Goal: Task Accomplishment & Management: Use online tool/utility

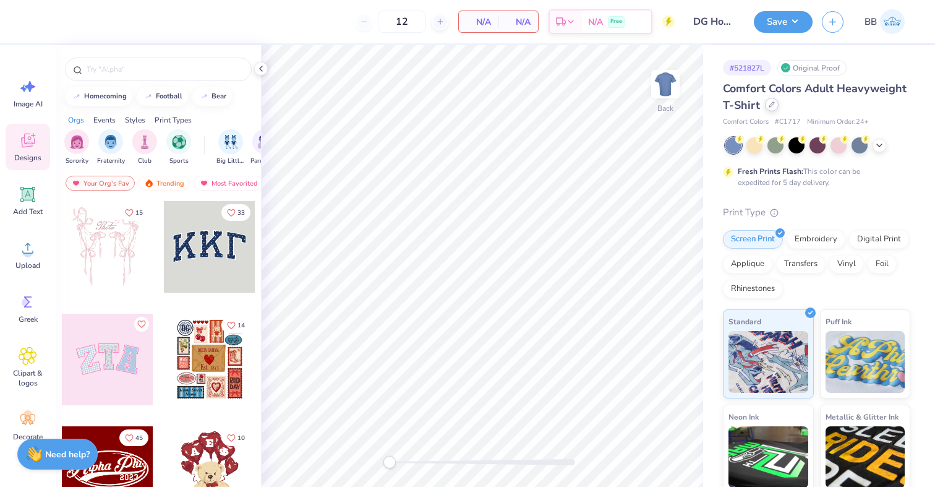
click at [774, 108] on div at bounding box center [772, 105] width 14 height 14
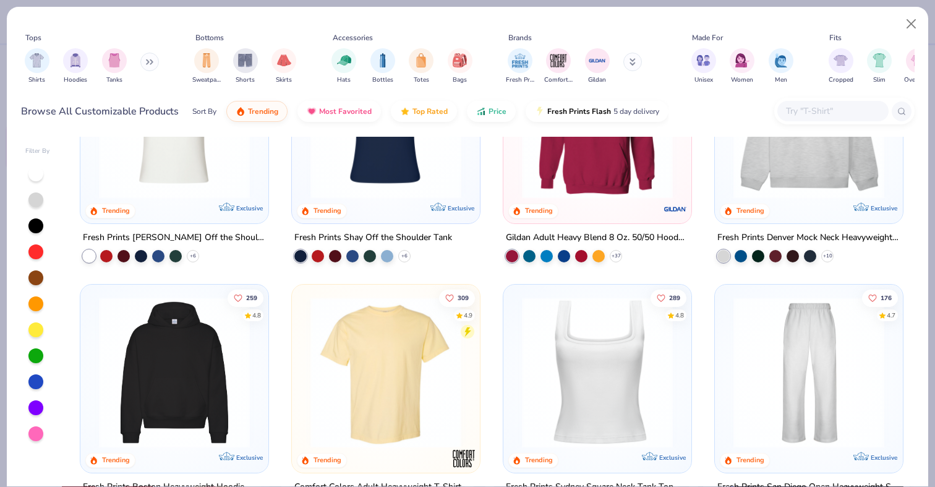
scroll to position [167, 0]
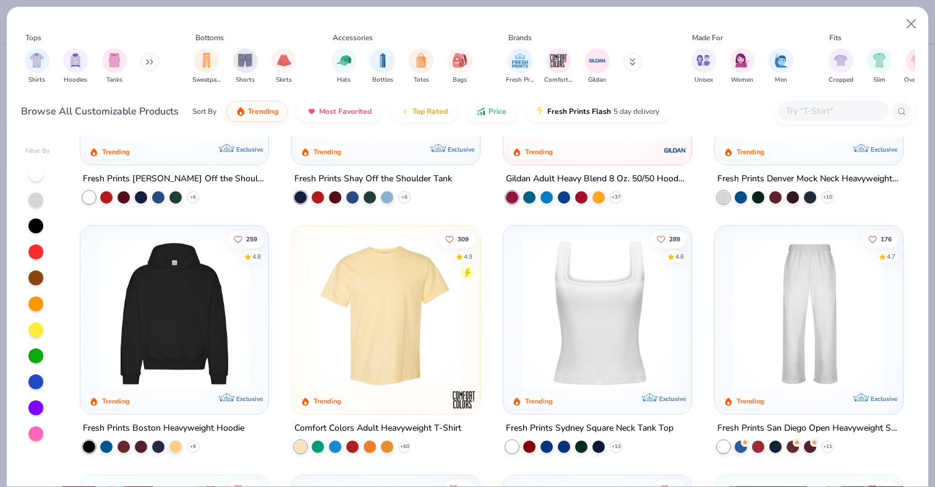
click at [182, 335] on img at bounding box center [174, 313] width 163 height 151
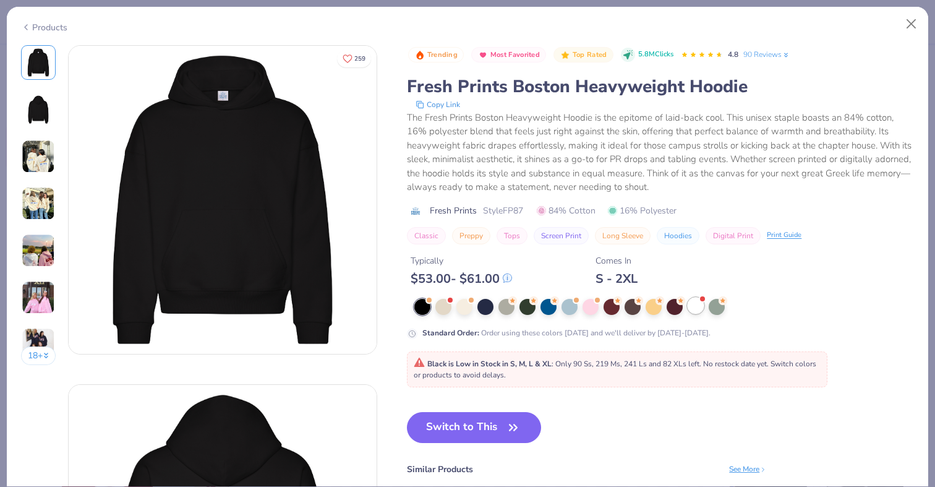
click at [701, 306] on div at bounding box center [696, 305] width 16 height 16
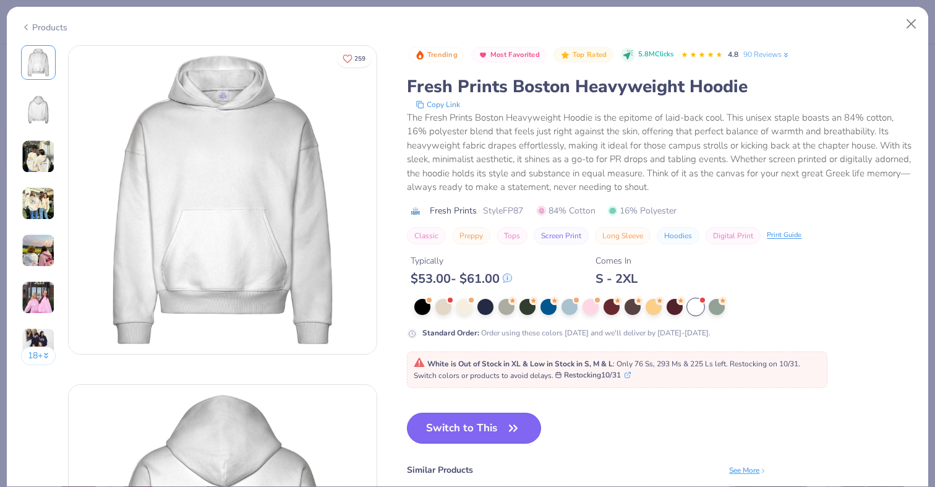
click at [515, 429] on icon "button" at bounding box center [513, 427] width 17 height 17
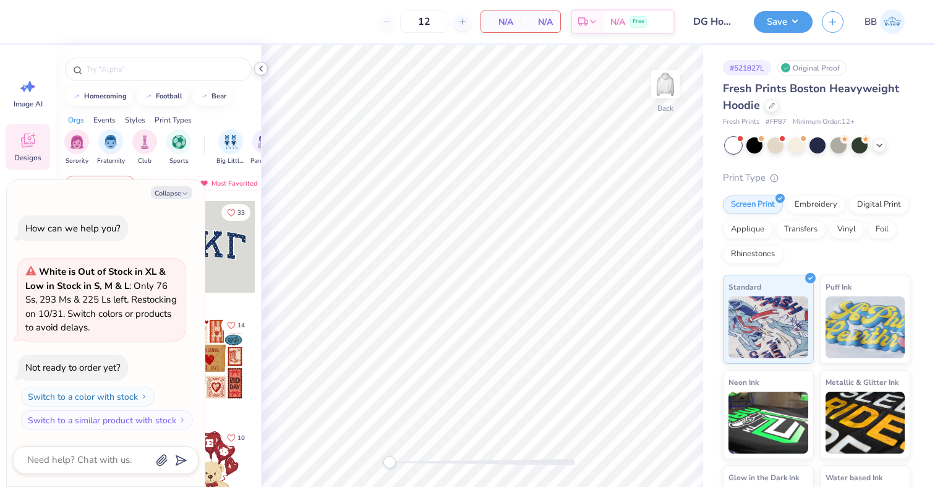
click at [260, 69] on polyline at bounding box center [261, 68] width 2 height 5
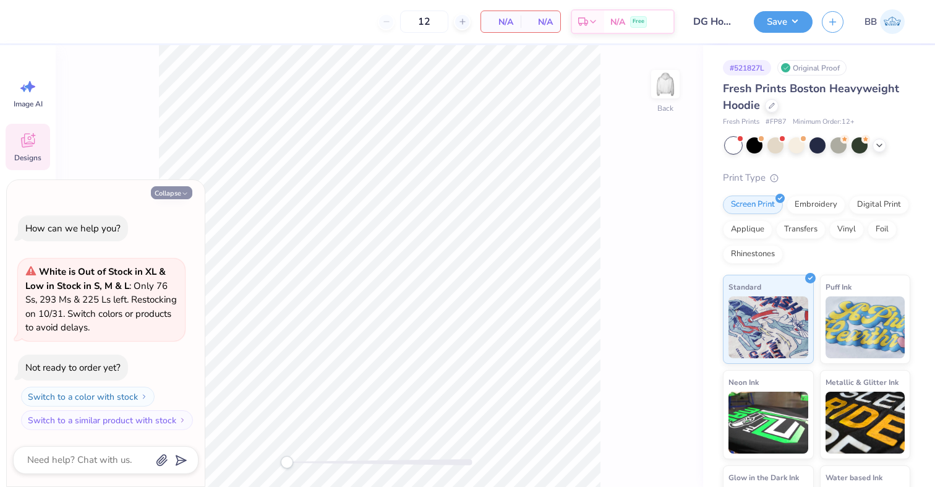
click at [179, 187] on button "Collapse" at bounding box center [171, 192] width 41 height 13
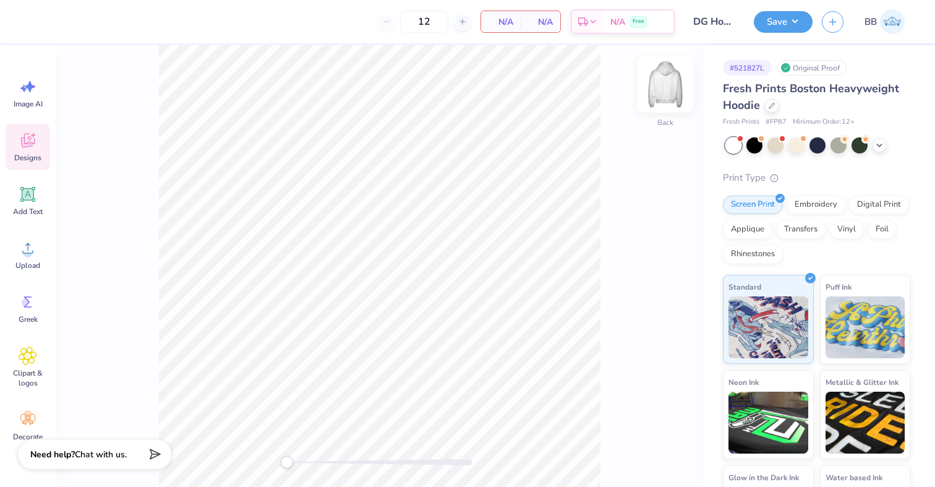
click at [678, 94] on div at bounding box center [665, 84] width 57 height 57
click at [25, 252] on circle at bounding box center [28, 253] width 9 height 9
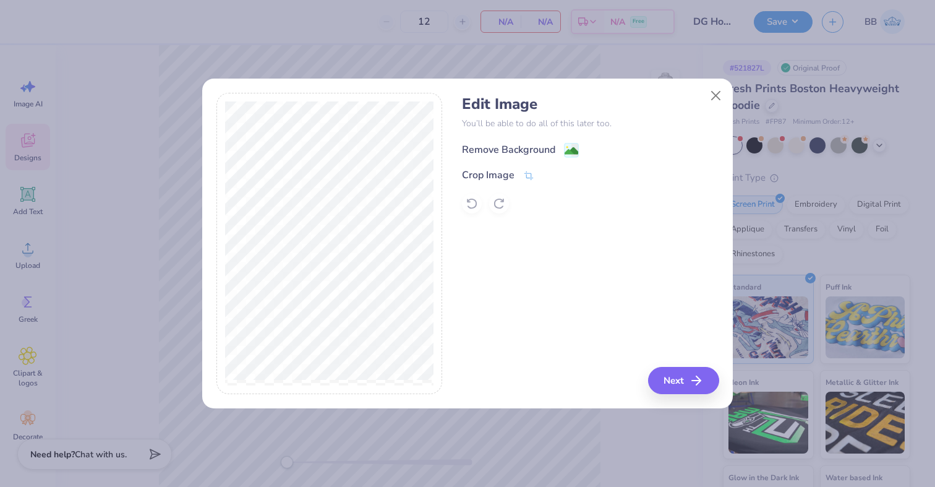
click at [563, 148] on div "Remove Background" at bounding box center [520, 149] width 117 height 15
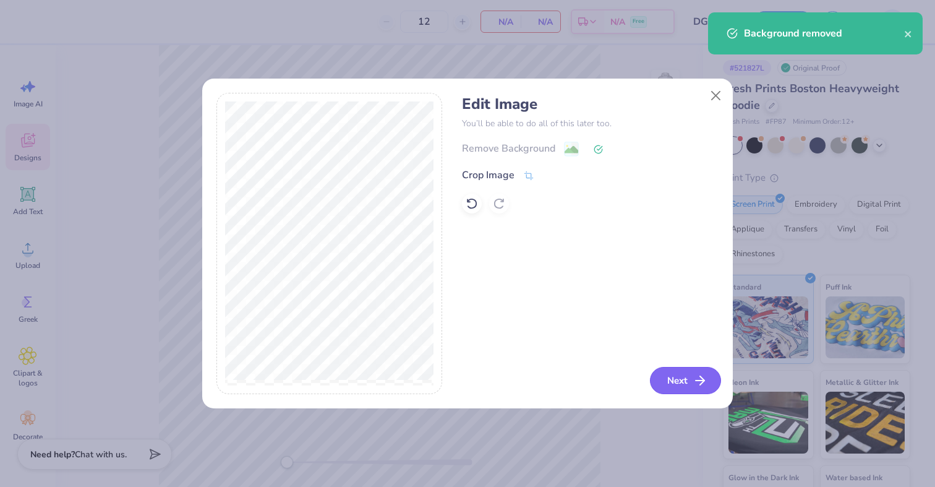
click at [670, 378] on button "Next" at bounding box center [685, 380] width 71 height 27
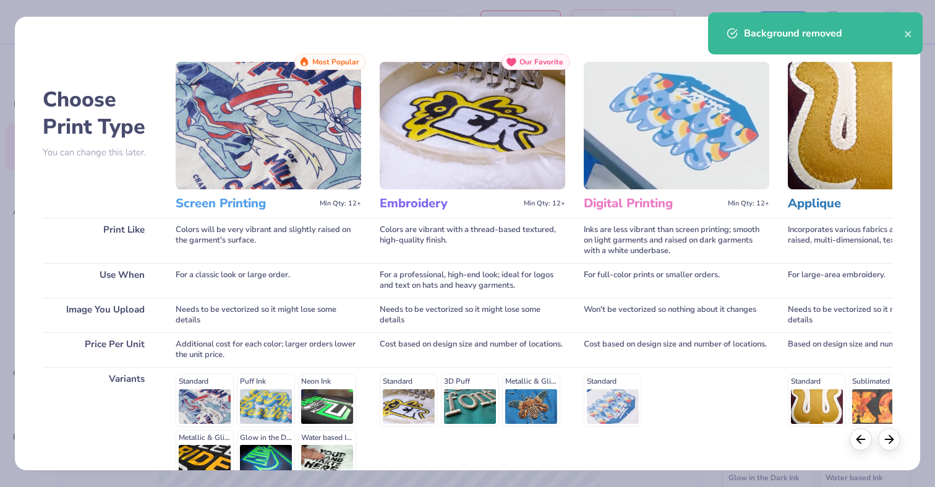
scroll to position [130, 0]
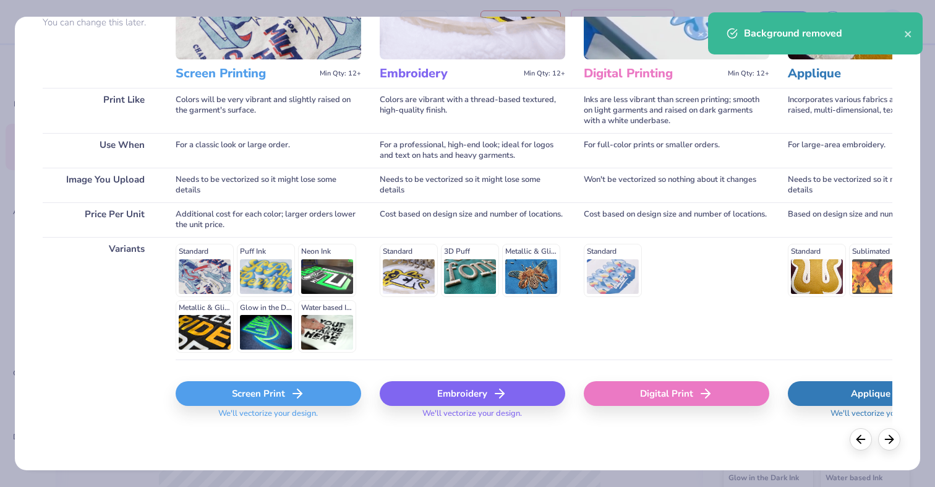
click at [286, 396] on div "Screen Print" at bounding box center [269, 393] width 186 height 25
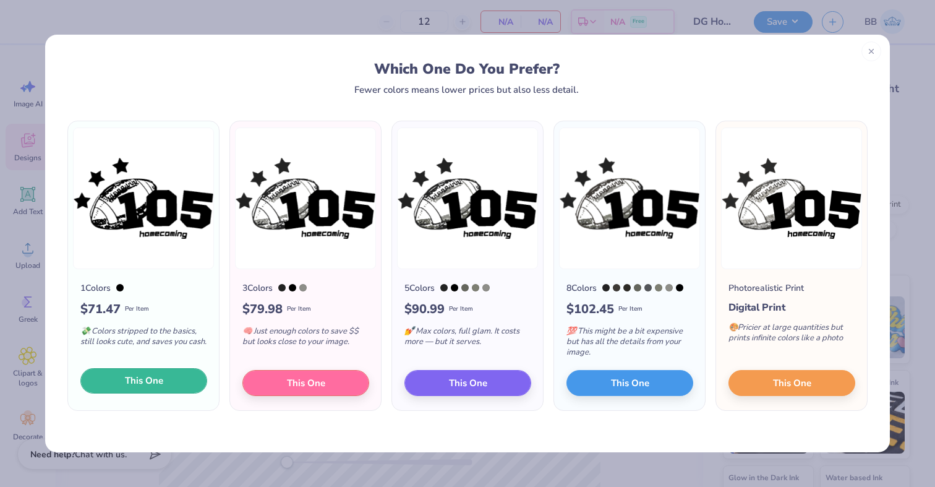
click at [155, 375] on span "This One" at bounding box center [144, 381] width 38 height 14
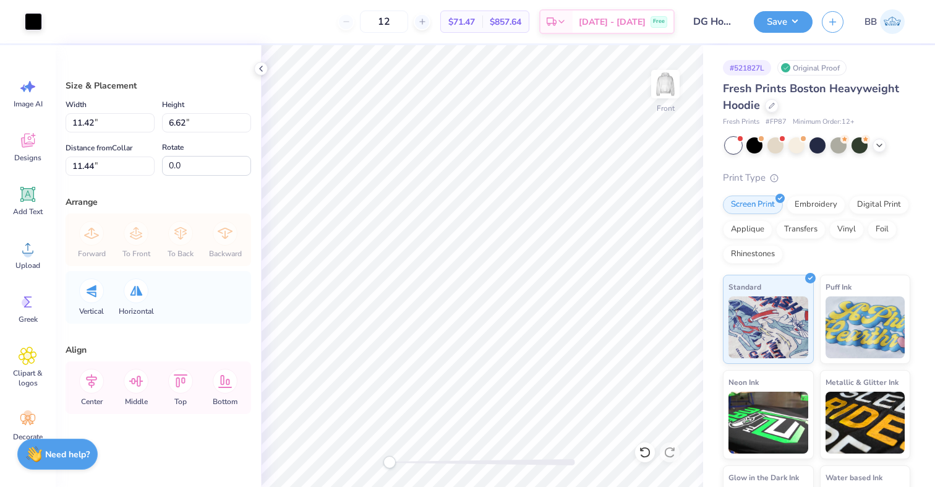
type textarea "x"
type input "5.00"
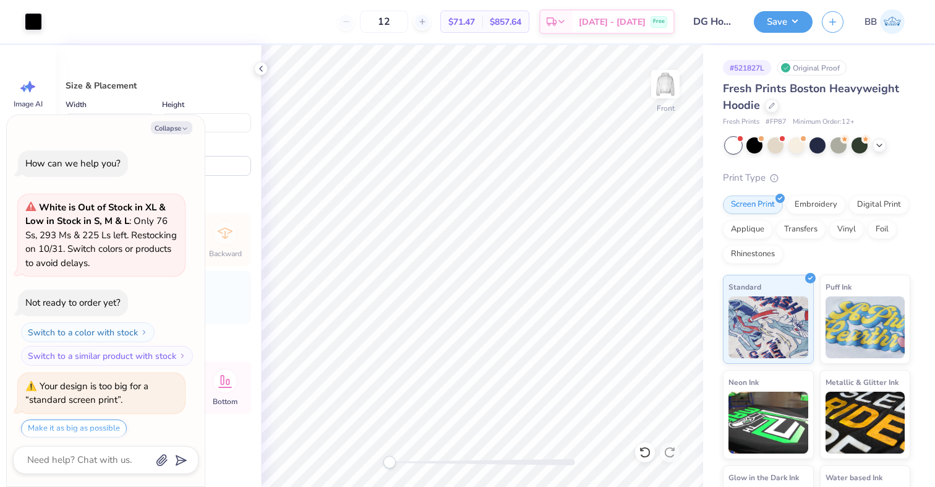
scroll to position [38, 0]
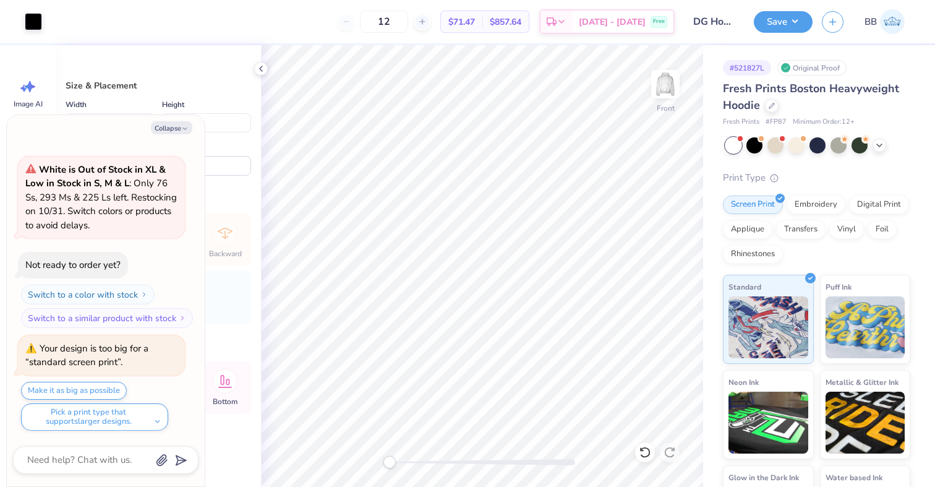
type textarea "x"
type input "13.95"
type input "8.09"
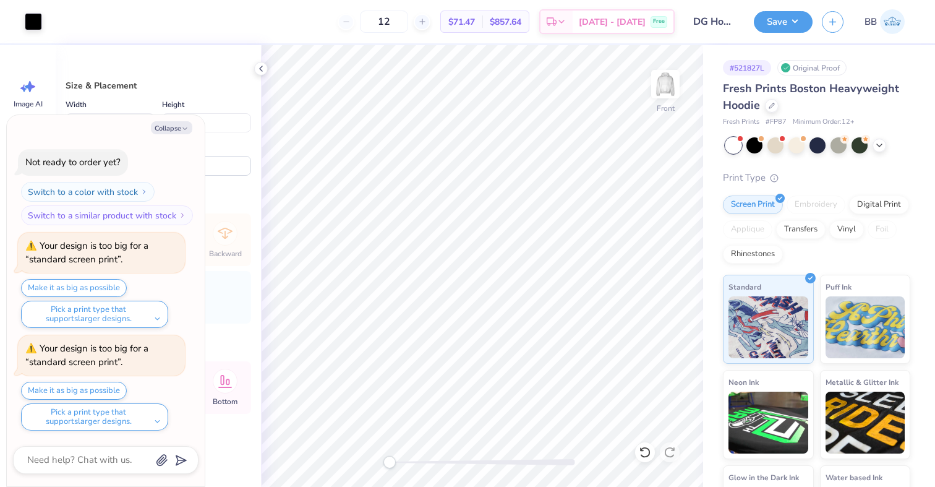
type textarea "x"
type input "14.58"
type input "8.45"
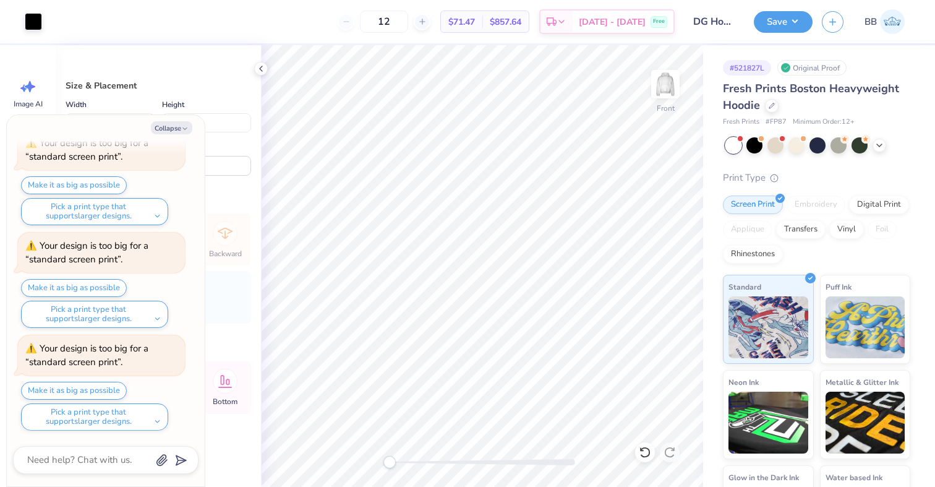
scroll to position [346, 0]
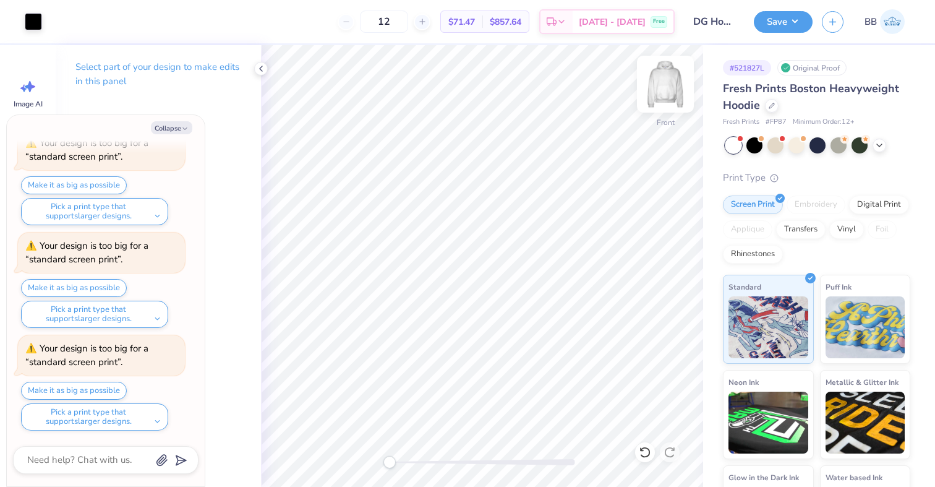
click at [665, 83] on img at bounding box center [665, 83] width 49 height 49
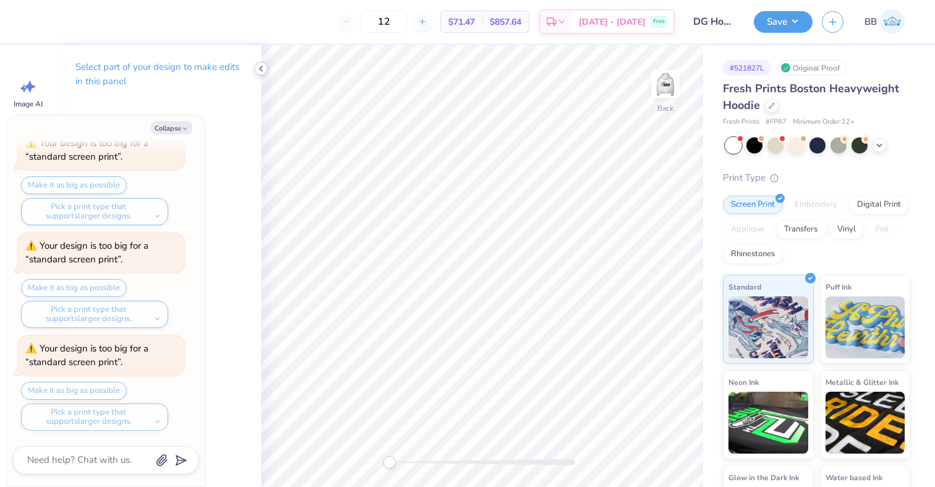
click at [260, 67] on polyline at bounding box center [261, 68] width 2 height 5
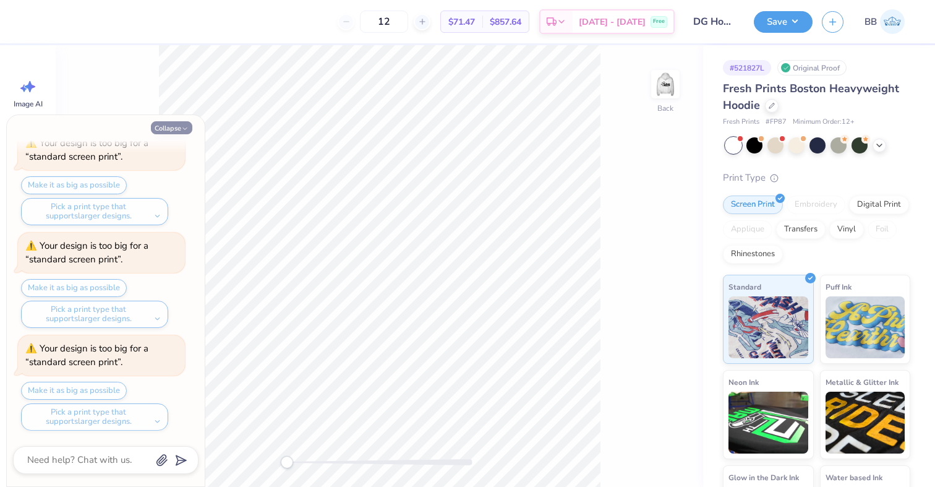
click at [175, 129] on button "Collapse" at bounding box center [171, 127] width 41 height 13
type textarea "x"
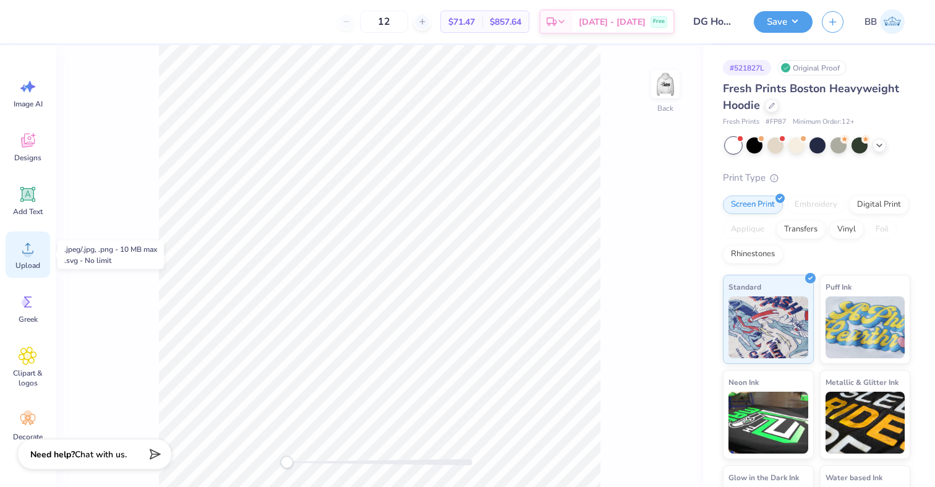
click at [30, 251] on circle at bounding box center [28, 253] width 9 height 9
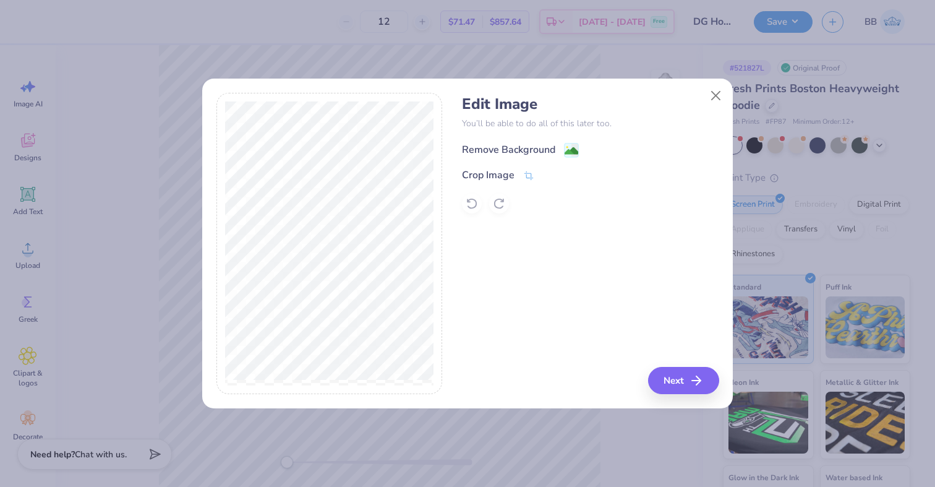
click at [572, 149] on image at bounding box center [572, 151] width 14 height 14
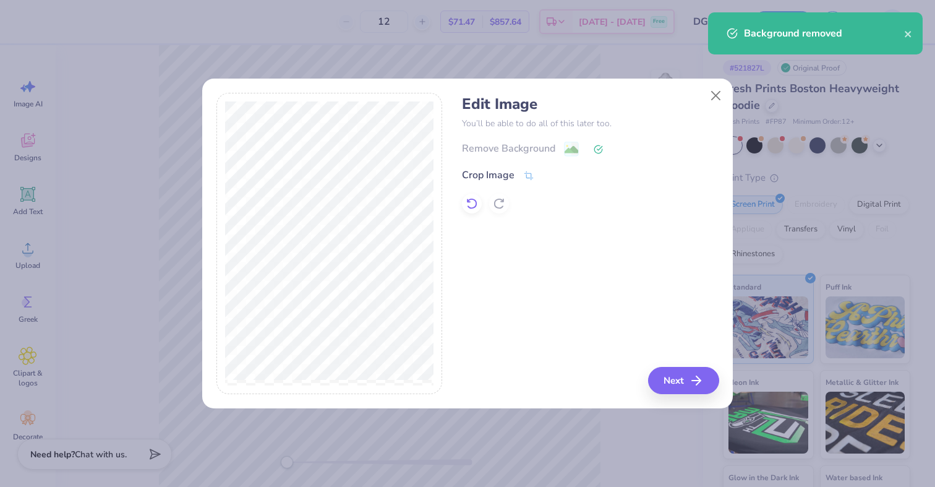
click at [473, 203] on icon at bounding box center [472, 203] width 12 height 12
click at [473, 203] on div at bounding box center [590, 204] width 257 height 20
click at [500, 203] on icon at bounding box center [499, 203] width 12 height 12
click at [526, 178] on icon at bounding box center [528, 177] width 9 height 9
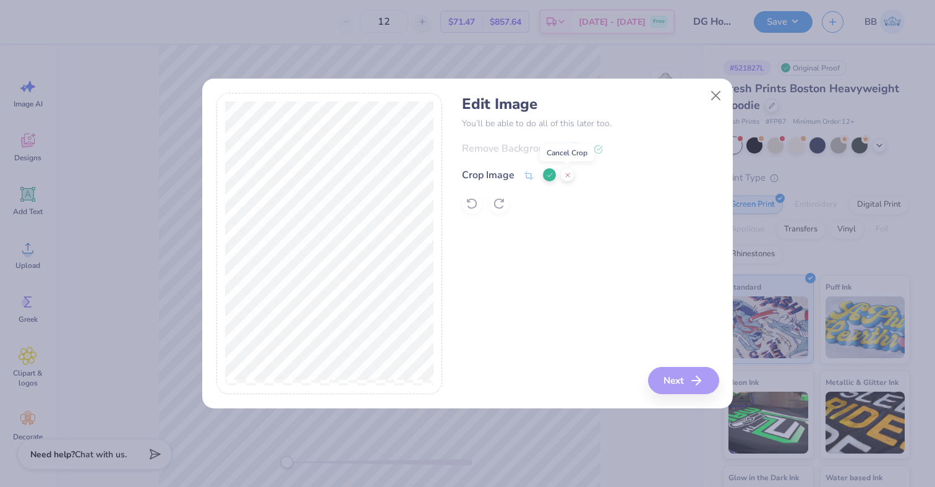
click at [564, 177] on icon at bounding box center [567, 174] width 7 height 7
click at [668, 380] on button "Next" at bounding box center [685, 380] width 71 height 27
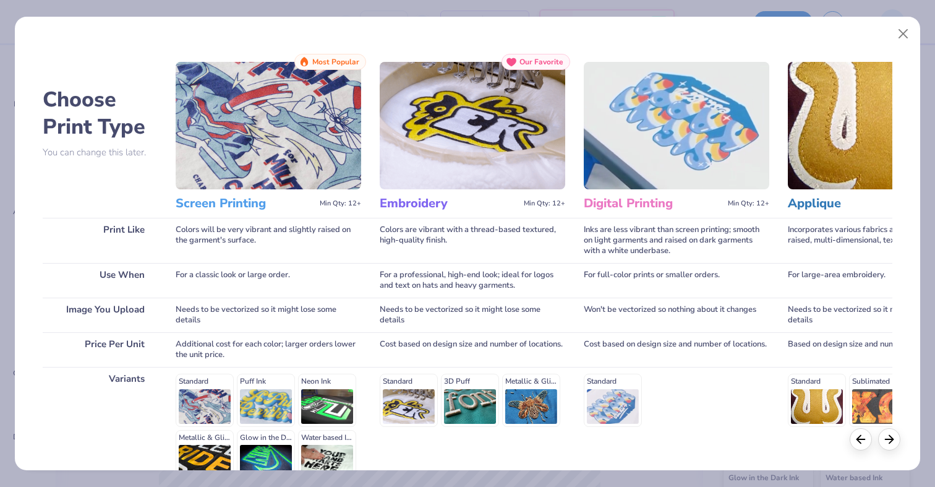
scroll to position [130, 0]
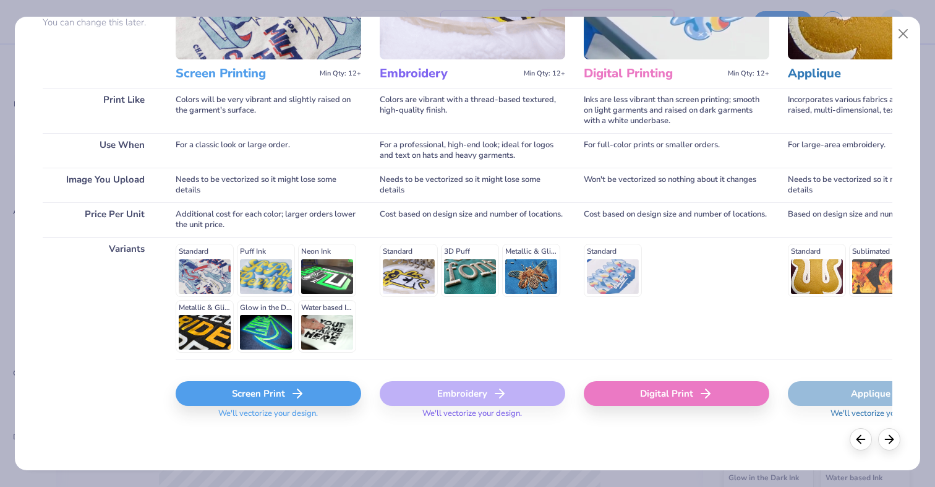
click at [251, 396] on div "Screen Print" at bounding box center [269, 393] width 186 height 25
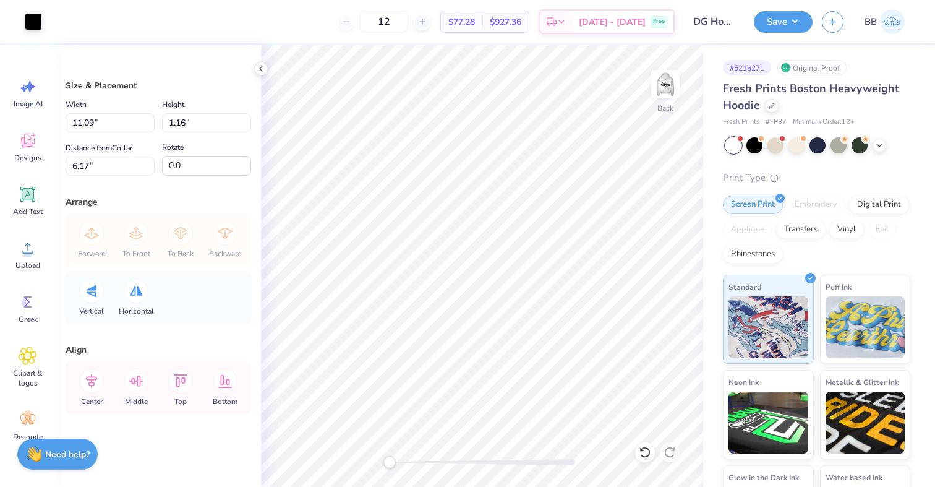
type input "-179.7"
type textarea "x"
type input "3.00"
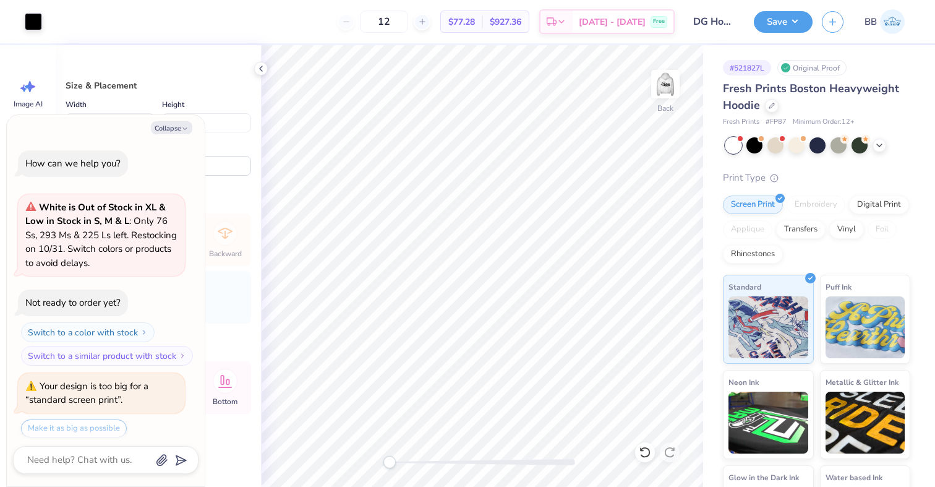
scroll to position [448, 0]
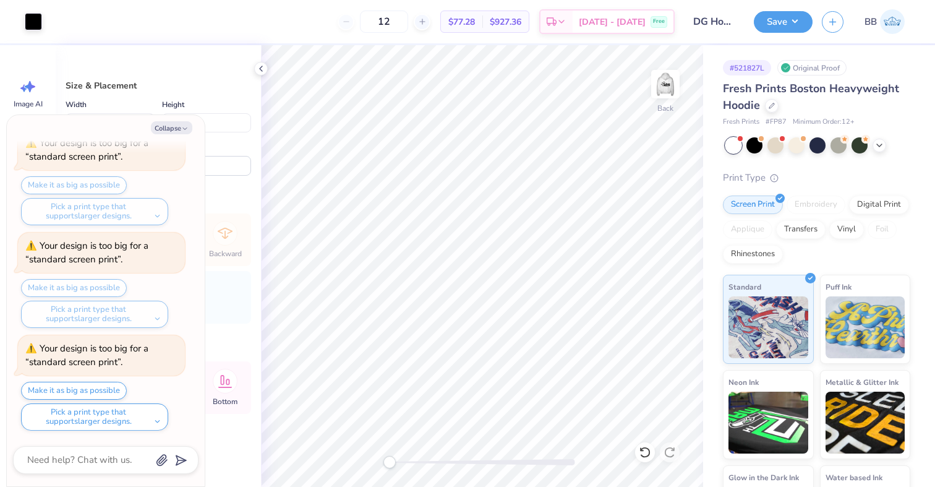
type textarea "x"
type input "14.21"
type input "1.52"
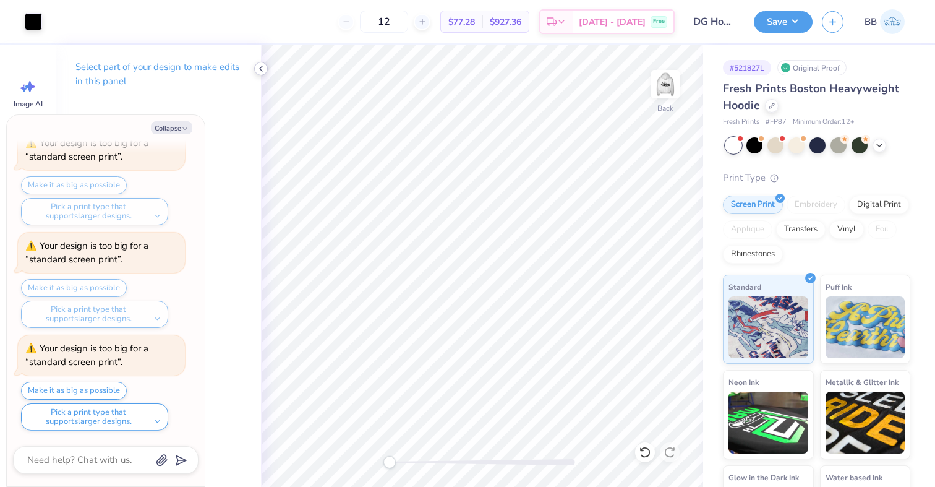
click at [259, 71] on icon at bounding box center [261, 69] width 10 height 10
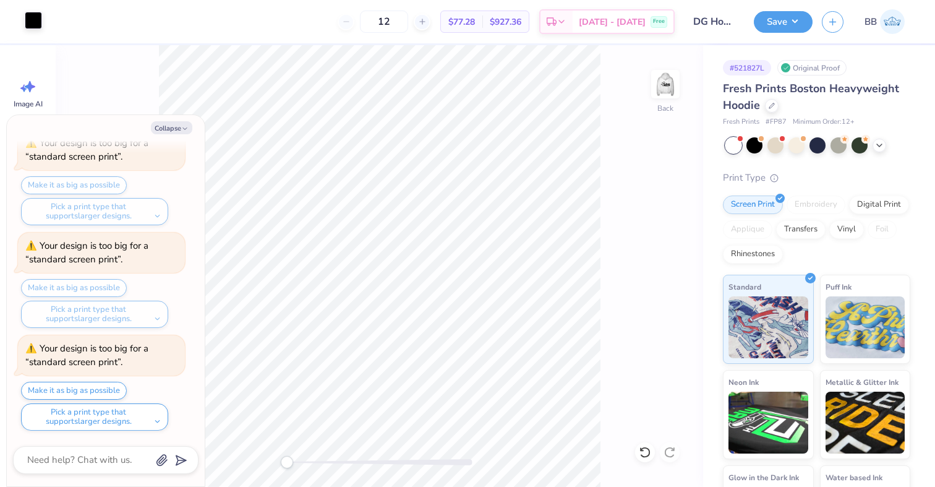
click at [38, 25] on div at bounding box center [33, 20] width 17 height 17
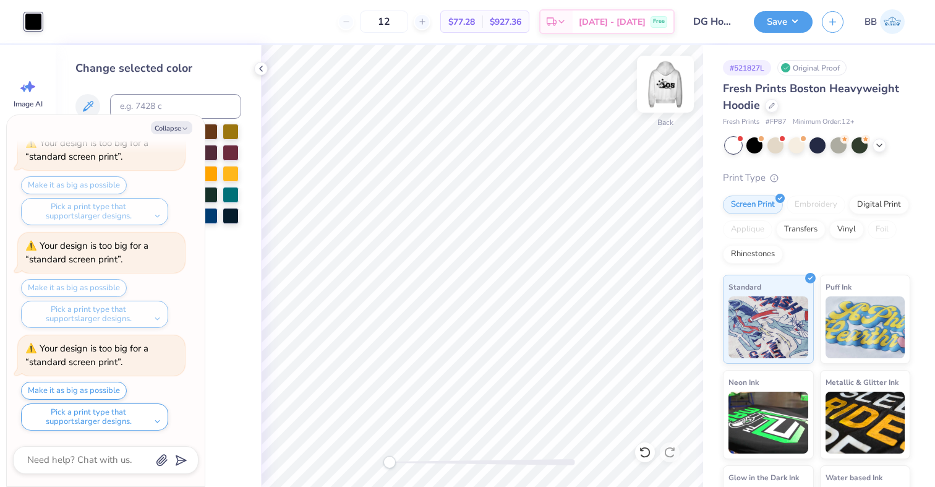
click at [668, 83] on img at bounding box center [665, 83] width 49 height 49
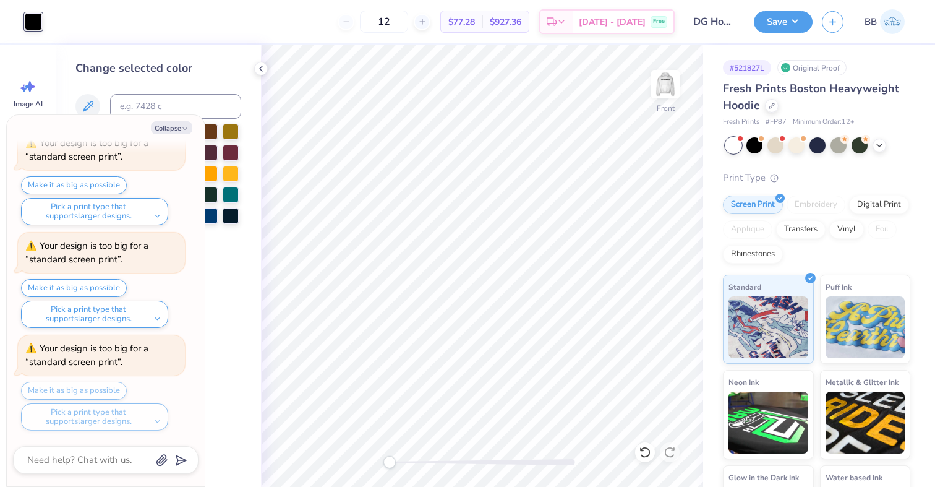
click at [26, 21] on div at bounding box center [33, 21] width 17 height 17
click at [175, 126] on button "Collapse" at bounding box center [171, 127] width 41 height 13
type textarea "x"
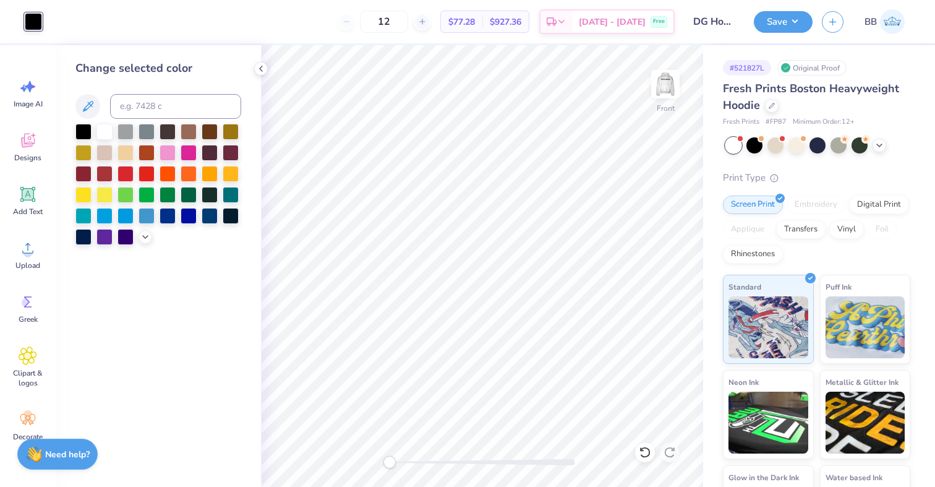
click at [260, 55] on div "Art colors 12 $77.28 Per Item $927.36 Total Est. Delivery Oct 7 - 10 Free Desig…" at bounding box center [467, 243] width 935 height 487
click at [260, 75] on div "Change selected color" at bounding box center [158, 266] width 205 height 442
click at [260, 65] on icon at bounding box center [261, 69] width 10 height 10
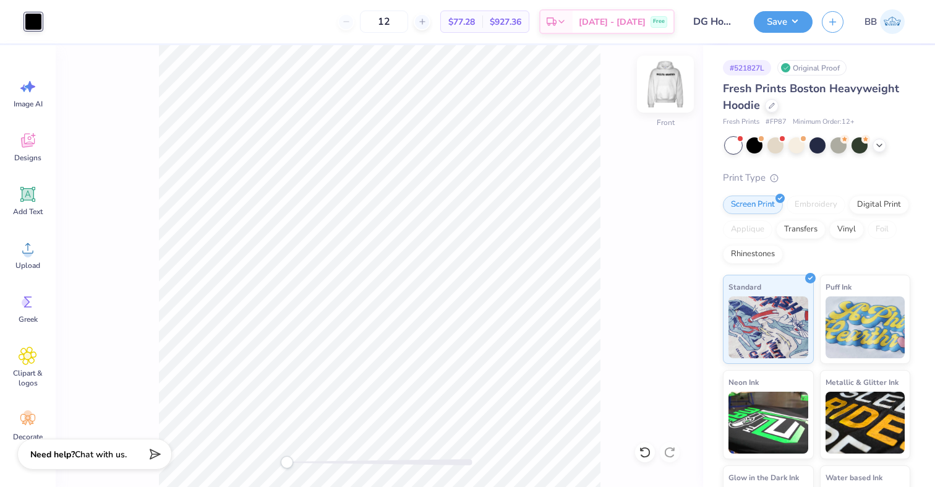
click at [666, 96] on img at bounding box center [665, 83] width 49 height 49
click at [794, 18] on button "Save" at bounding box center [783, 20] width 59 height 22
click at [28, 180] on div "Add Text" at bounding box center [28, 201] width 45 height 46
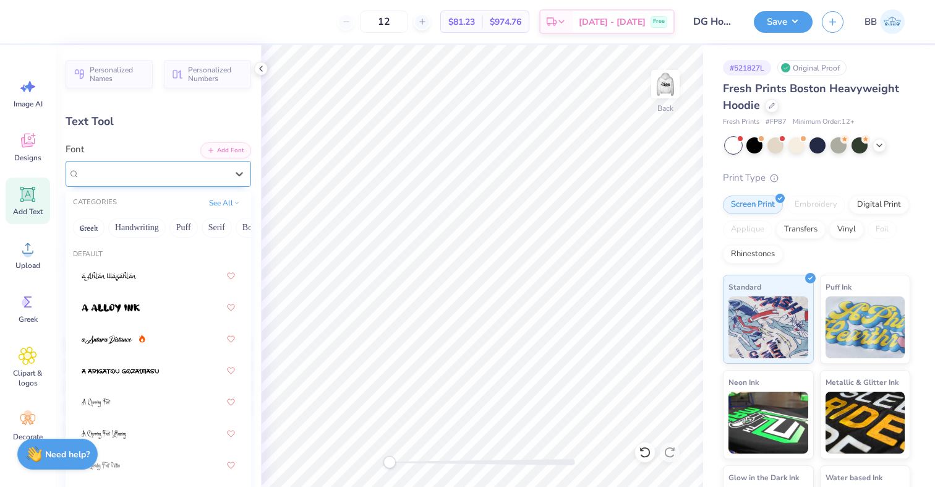
click at [167, 178] on div "Super Dream" at bounding box center [154, 173] width 150 height 19
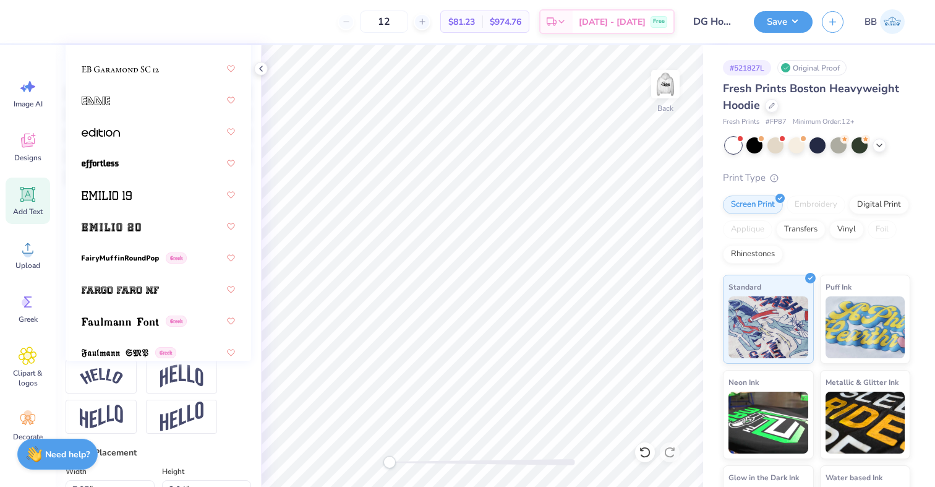
scroll to position [3395, 0]
click at [121, 193] on img at bounding box center [107, 194] width 50 height 9
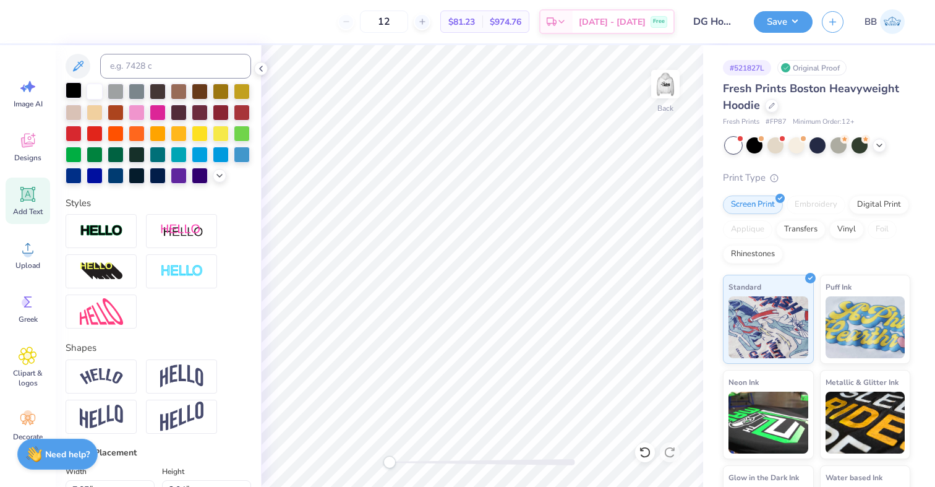
click at [77, 85] on div at bounding box center [74, 90] width 16 height 16
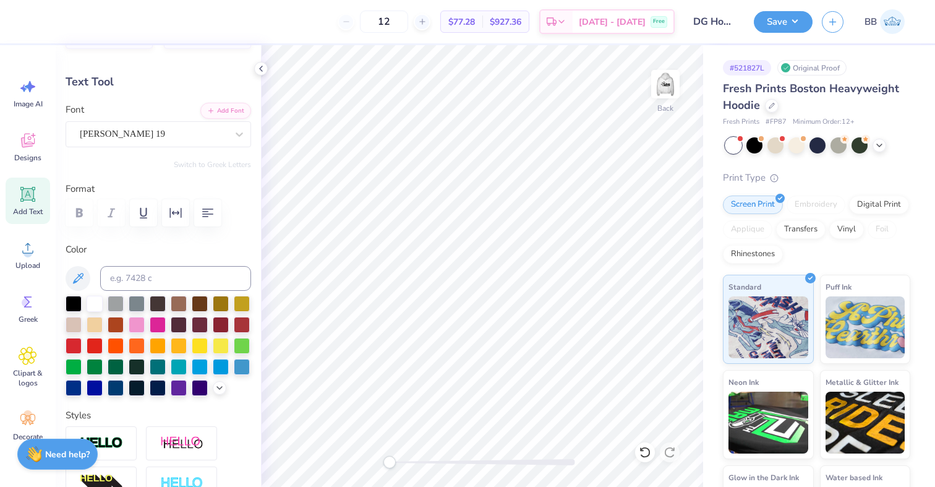
scroll to position [0, 0]
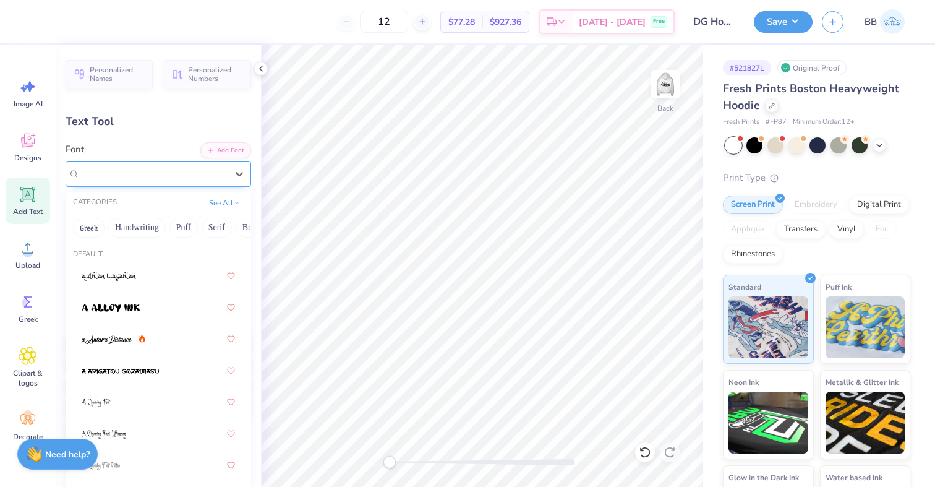
click at [153, 173] on div "Emilio 19" at bounding box center [154, 173] width 150 height 19
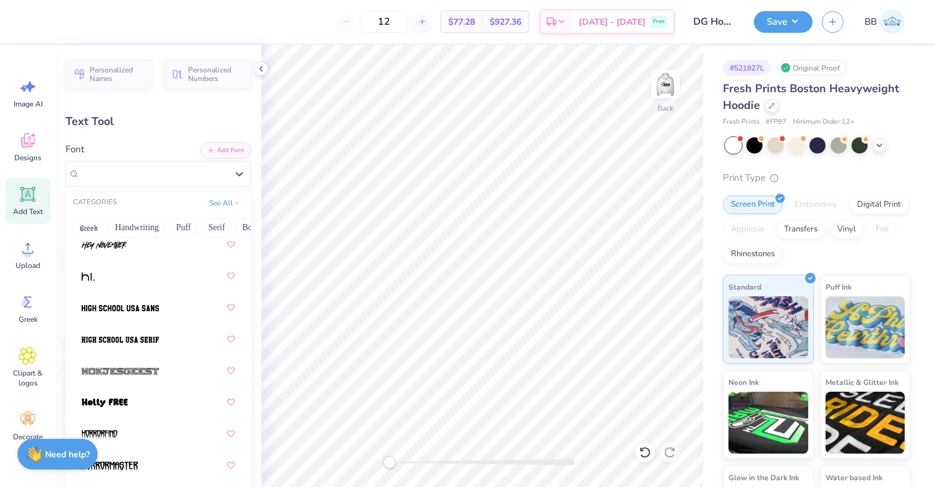
scroll to position [4388, 0]
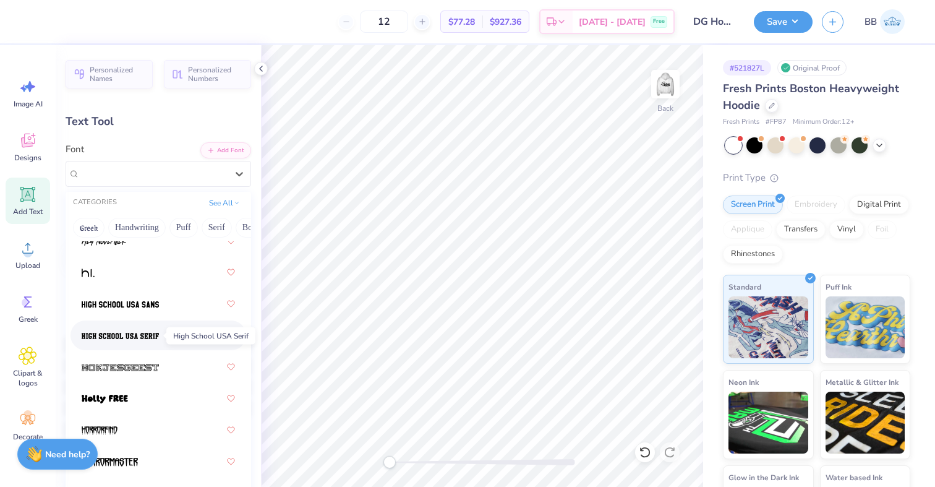
click at [123, 336] on img at bounding box center [120, 336] width 77 height 9
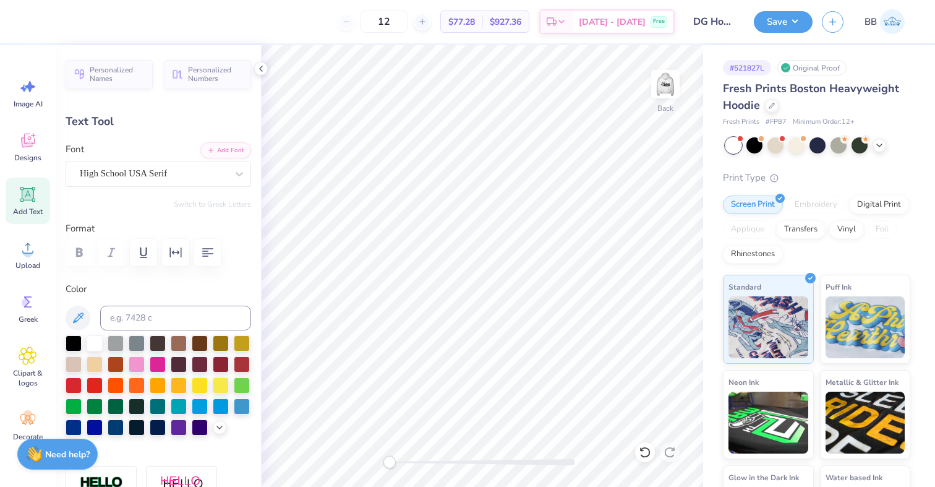
scroll to position [1, 0]
type textarea "DELTA GAMMA"
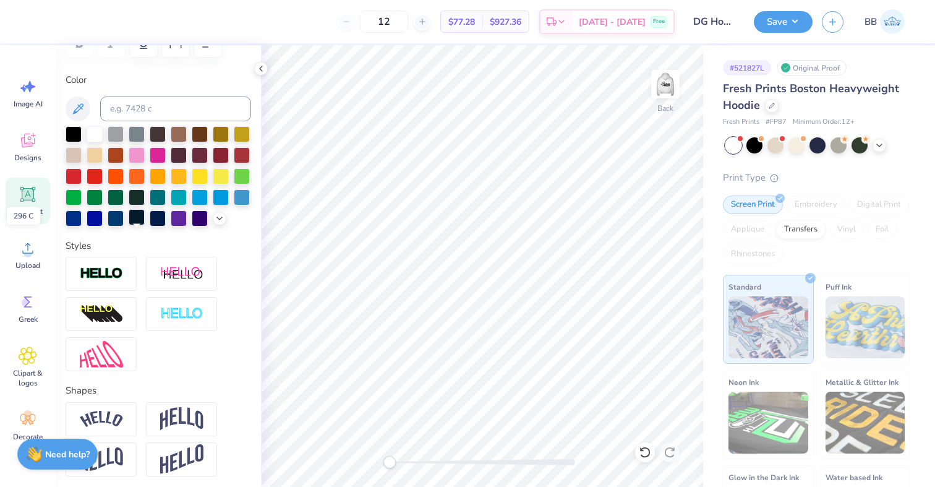
scroll to position [246, 0]
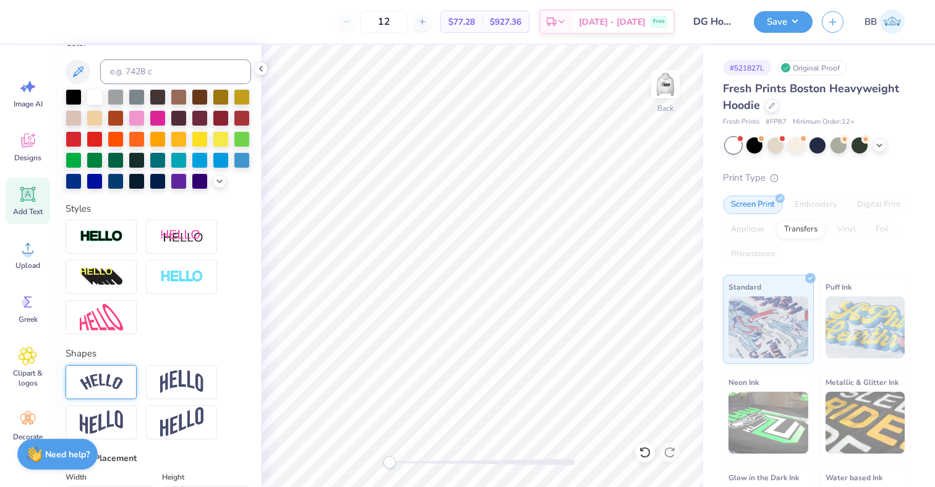
click at [115, 374] on img at bounding box center [101, 382] width 43 height 17
type textarea "x"
type input "18.86"
type input "4.54"
type input "1.88"
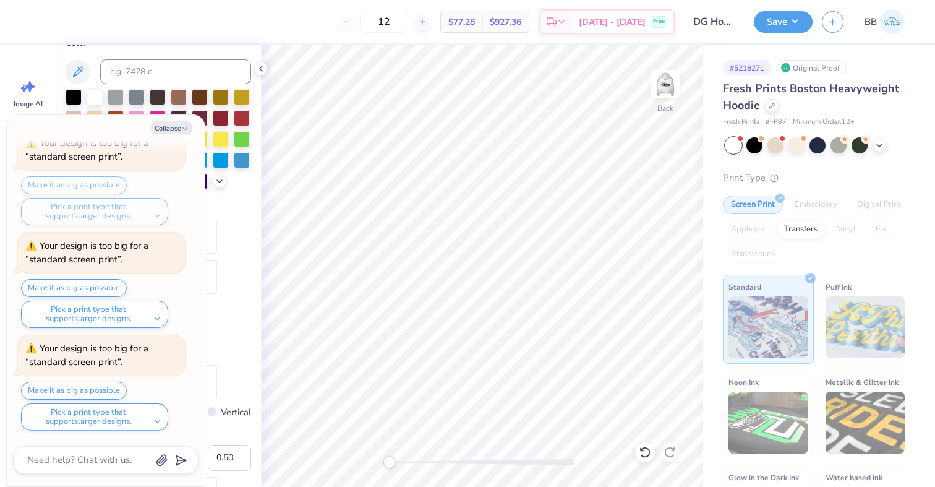
scroll to position [654, 0]
type textarea "x"
type input "5.71"
type input "1.37"
type input "5.81"
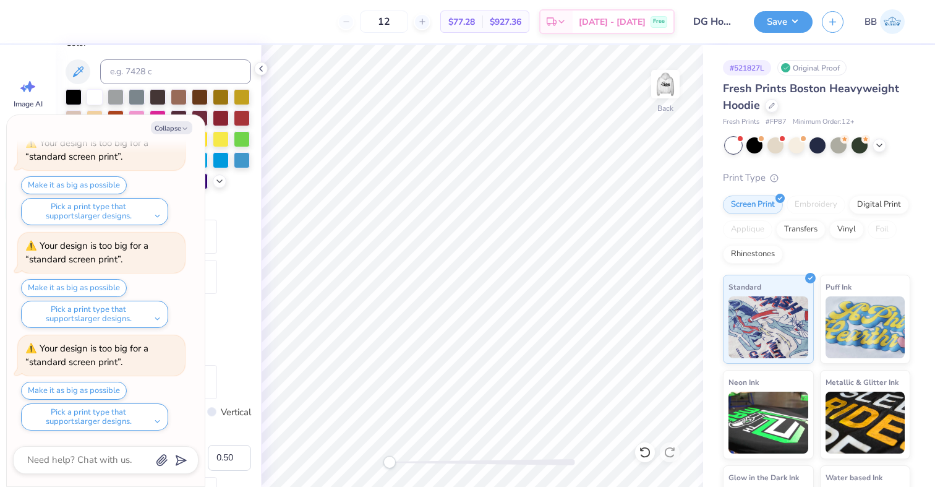
type textarea "x"
type input "9.99"
type input "2.40"
type input "3.00"
type textarea "x"
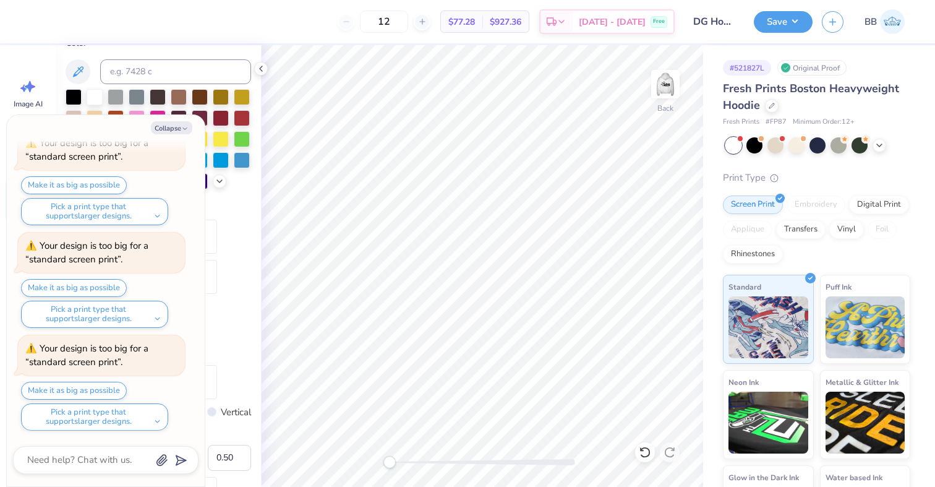
type input "14.09"
type input "3.39"
click at [789, 20] on button "Save" at bounding box center [783, 20] width 59 height 22
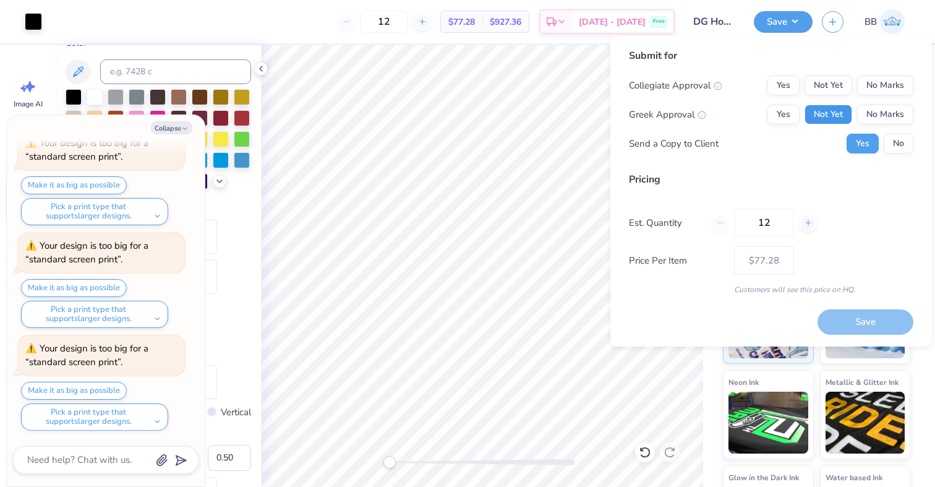
click at [816, 118] on button "Not Yet" at bounding box center [829, 115] width 48 height 20
click at [778, 121] on button "Yes" at bounding box center [784, 115] width 32 height 20
click at [865, 94] on button "No Marks" at bounding box center [885, 85] width 56 height 20
type textarea "x"
type input "– –"
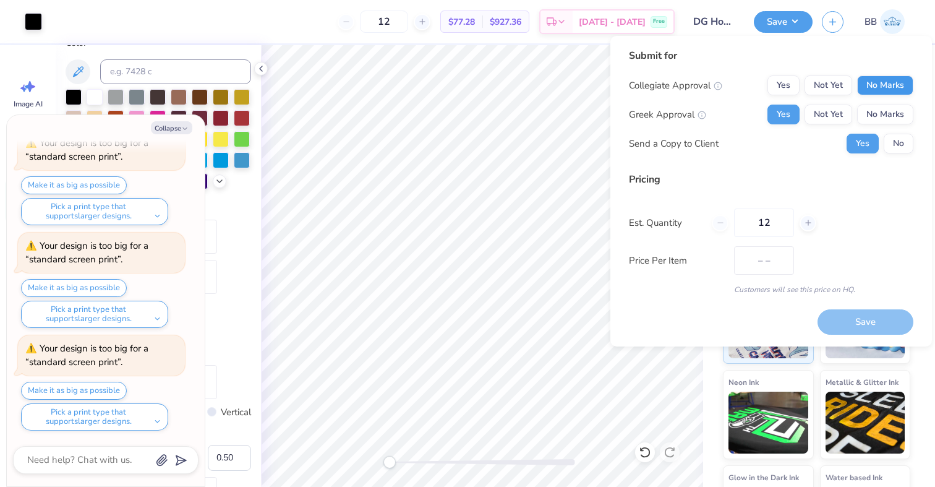
type textarea "x"
type input "$77.28"
click at [882, 322] on button "Save" at bounding box center [866, 321] width 96 height 25
type textarea "x"
type input "– –"
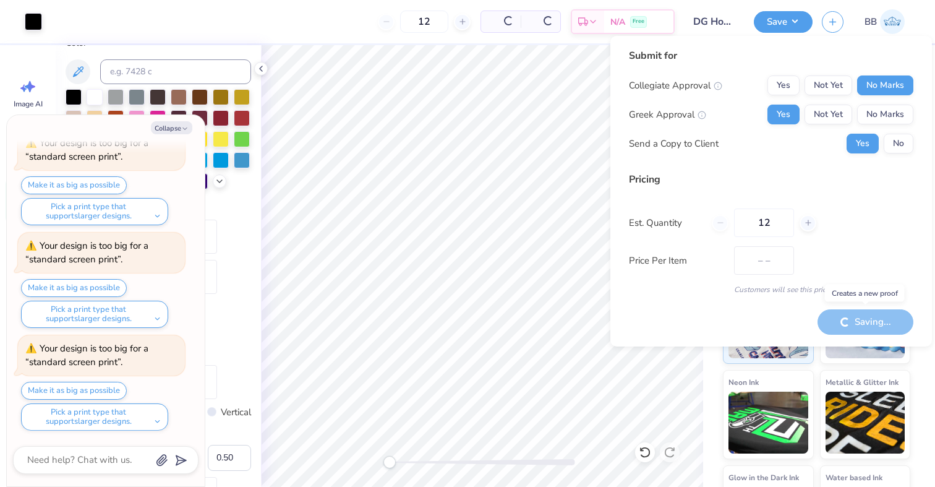
type textarea "x"
type input "$77.28"
type textarea "x"
type input "– –"
type textarea "x"
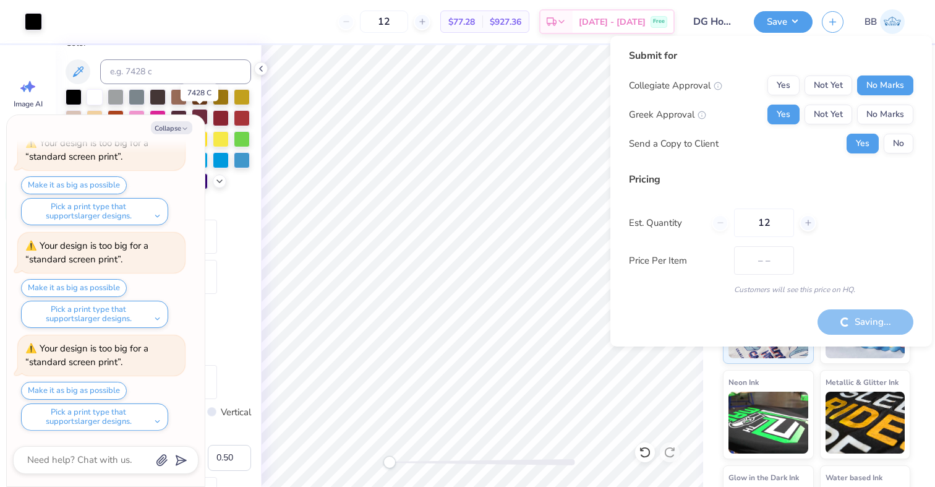
type input "$77.28"
type textarea "x"
type input "– –"
type textarea "x"
type input "$77.28"
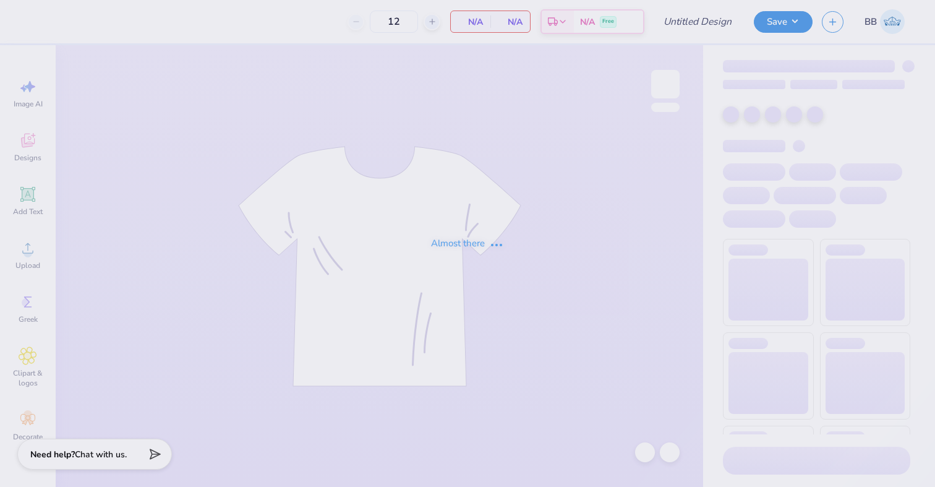
type input "DG Homecoming Set"
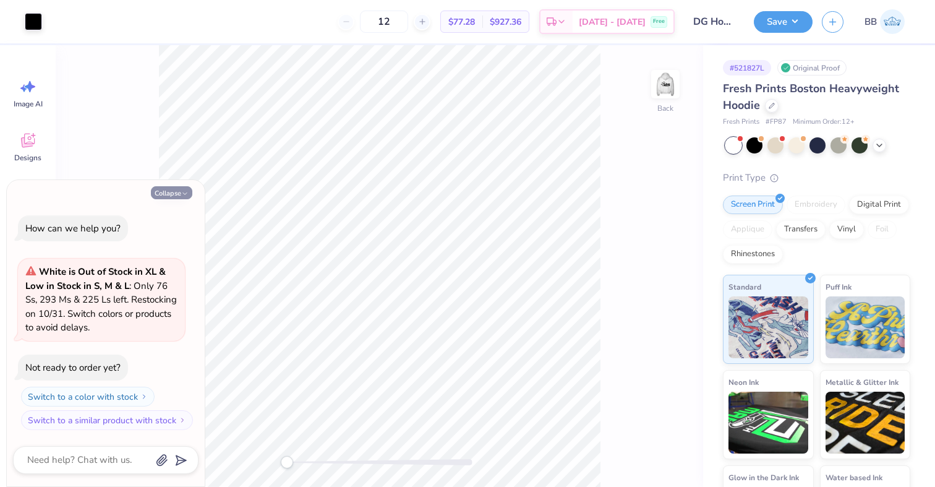
click at [184, 186] on button "Collapse" at bounding box center [171, 192] width 41 height 13
type textarea "x"
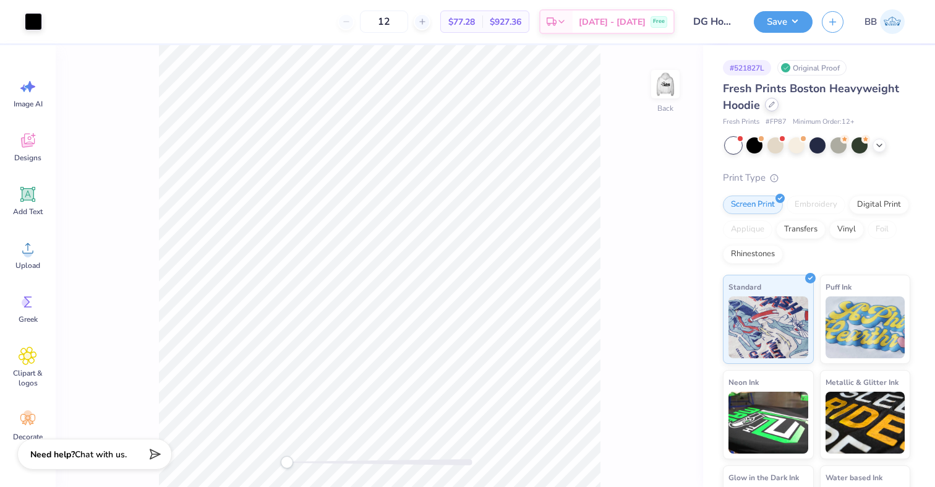
click at [776, 105] on div at bounding box center [772, 105] width 14 height 14
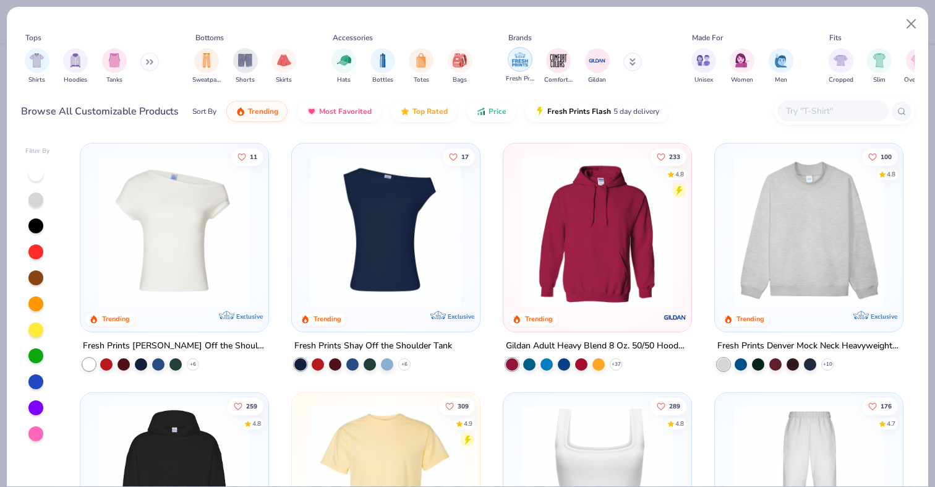
click at [518, 71] on div "filter for Fresh Prints" at bounding box center [520, 59] width 25 height 25
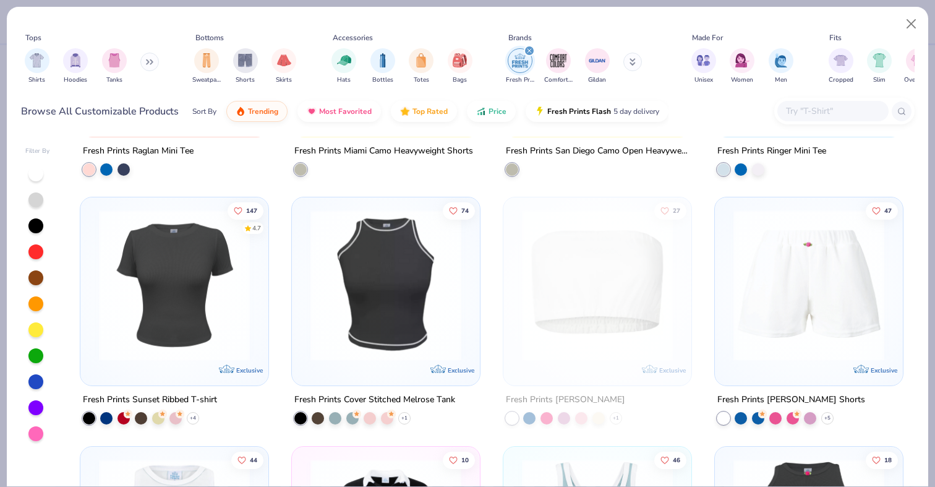
scroll to position [2671, 0]
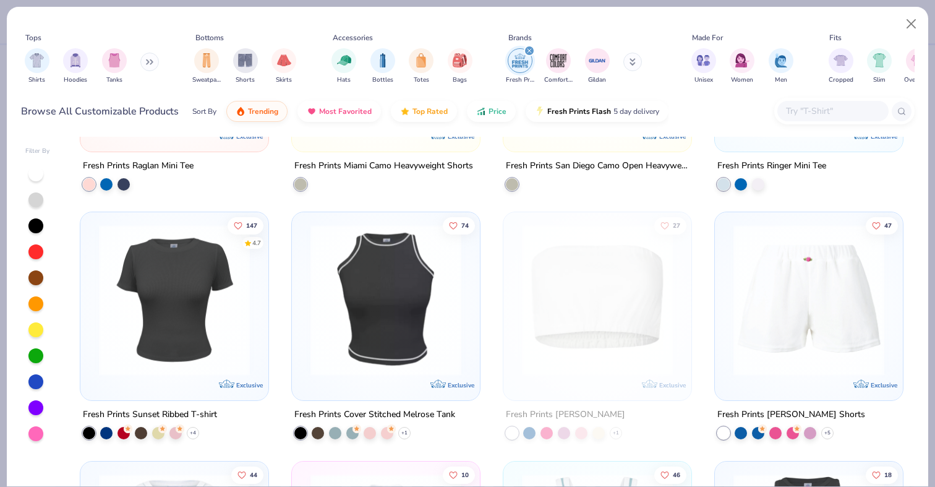
click at [834, 105] on input "text" at bounding box center [832, 111] width 95 height 14
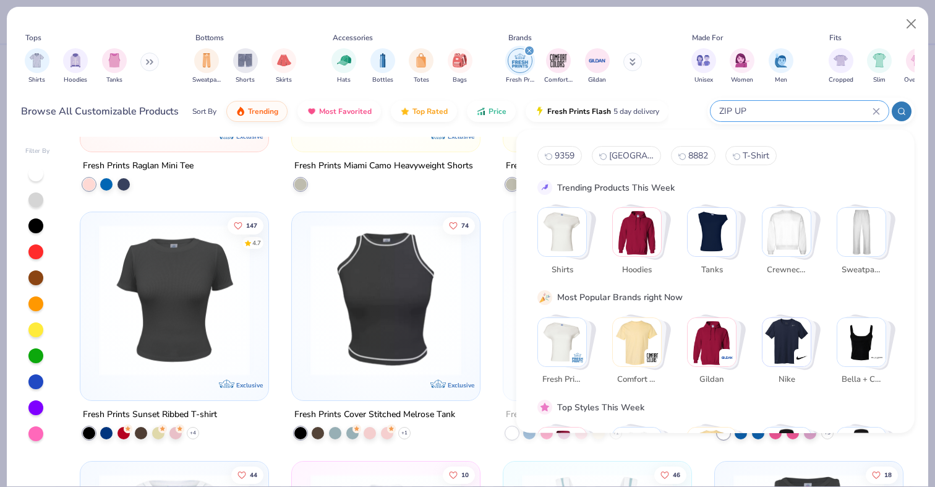
type input "ZIP UP"
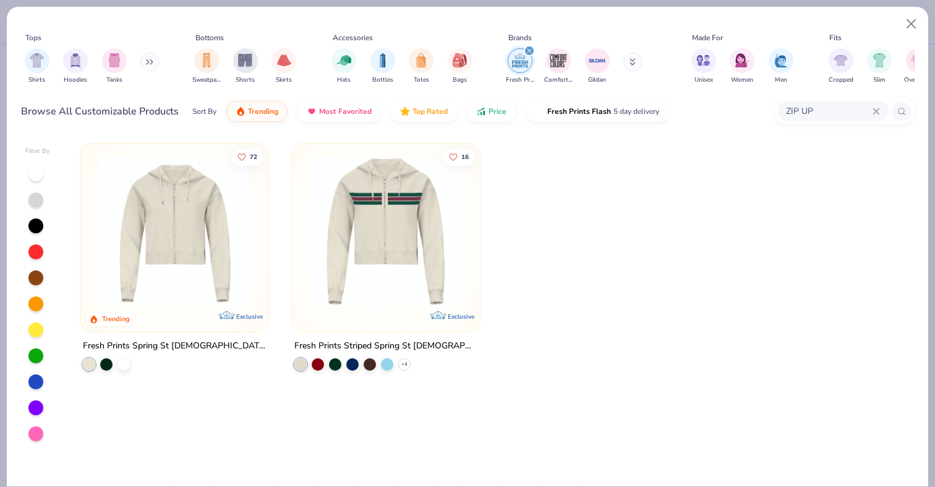
click at [224, 258] on img at bounding box center [174, 231] width 163 height 151
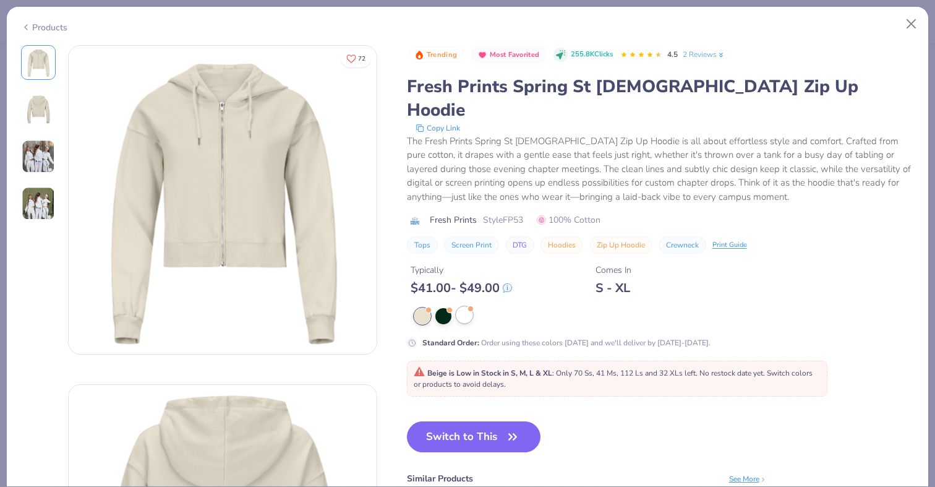
click at [466, 307] on div at bounding box center [464, 315] width 16 height 16
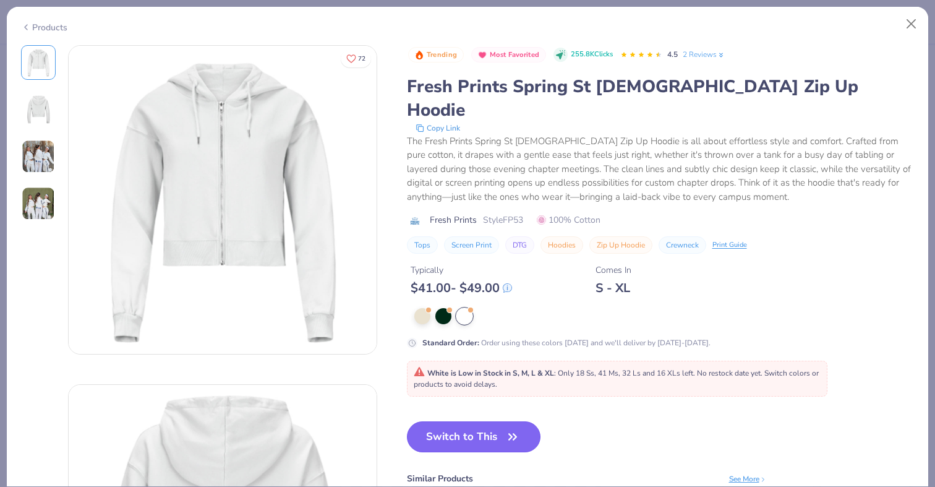
click at [457, 421] on button "Switch to This" at bounding box center [474, 436] width 134 height 31
type input "50"
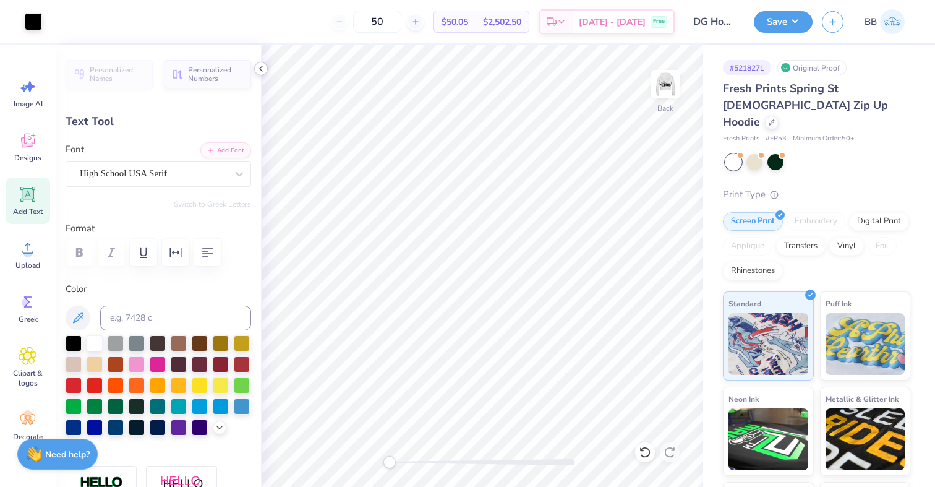
click at [262, 69] on icon at bounding box center [261, 69] width 10 height 10
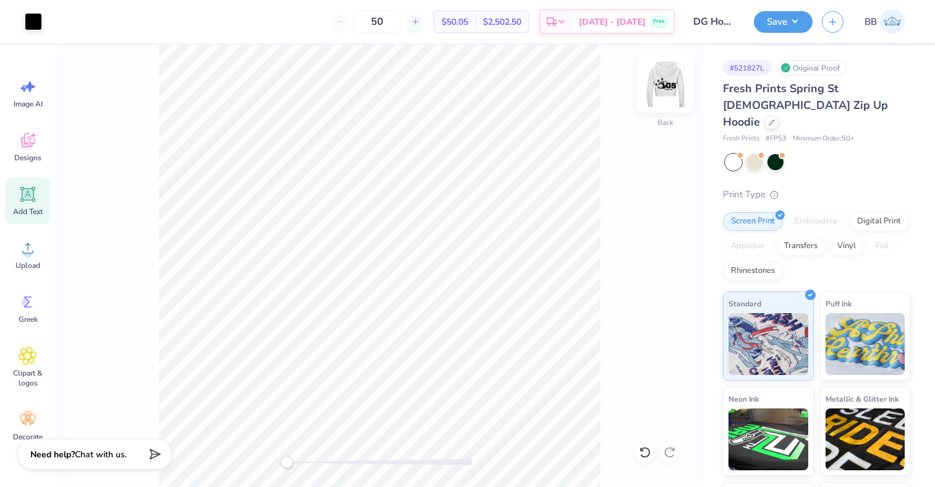
click at [667, 76] on img at bounding box center [665, 83] width 49 height 49
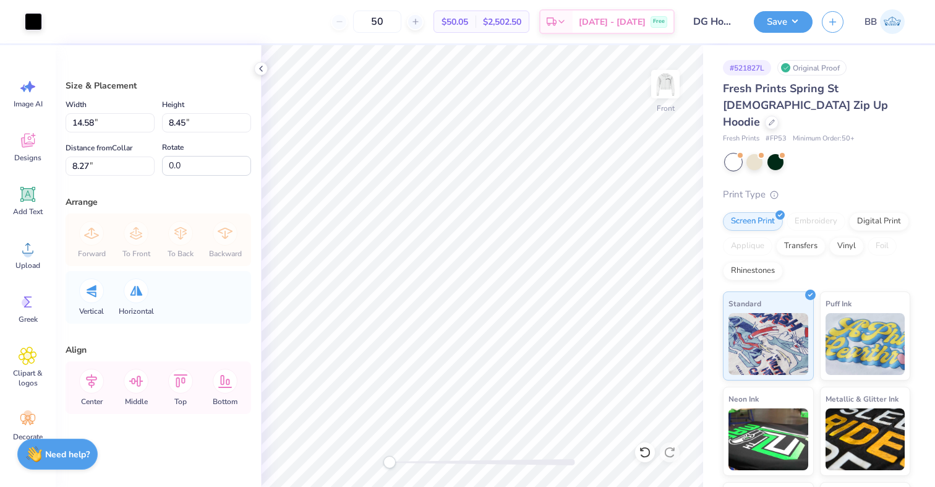
type input "13.06"
type input "7.58"
type input "9.15"
click at [645, 444] on div at bounding box center [645, 452] width 20 height 20
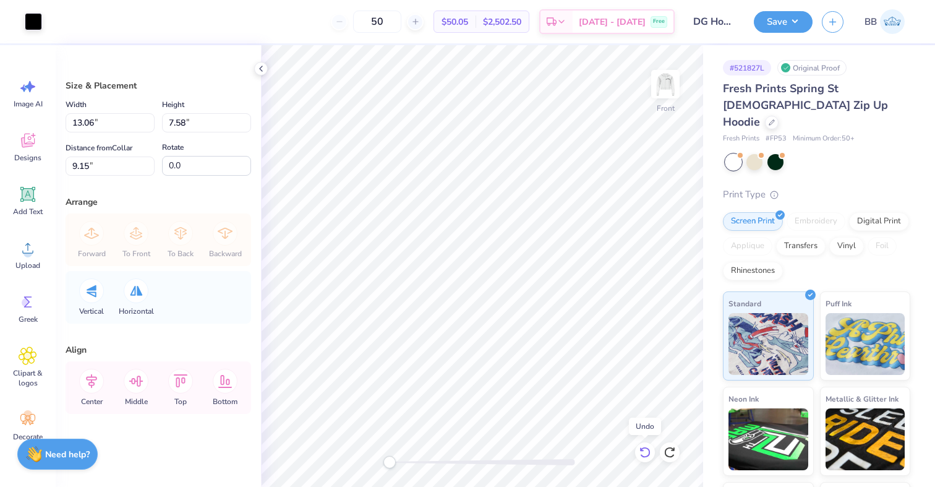
type input "14.58"
type input "8.45"
type input "8.27"
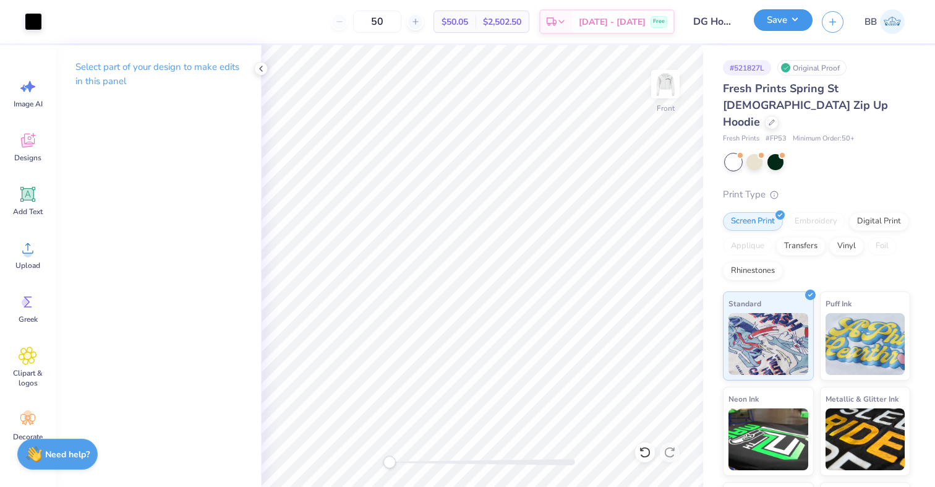
click at [788, 26] on button "Save" at bounding box center [783, 20] width 59 height 22
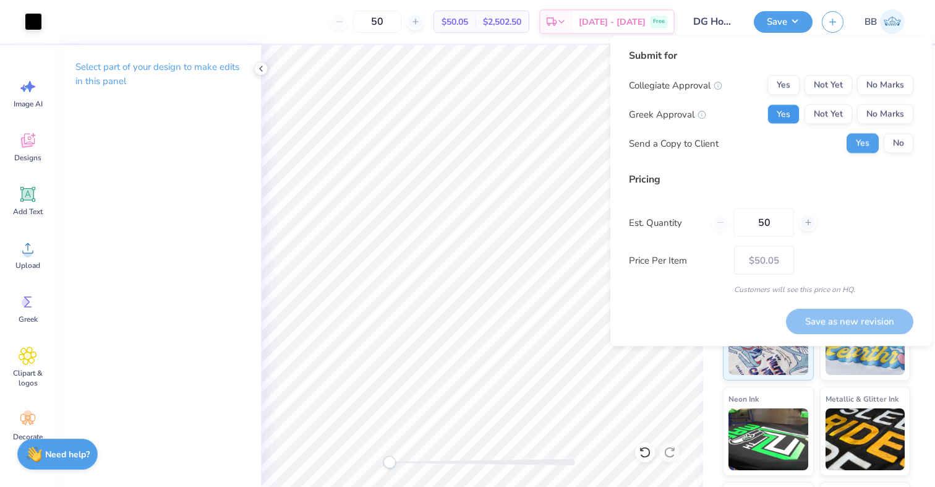
click at [793, 107] on button "Yes" at bounding box center [784, 115] width 32 height 20
click at [875, 85] on button "No Marks" at bounding box center [885, 85] width 56 height 20
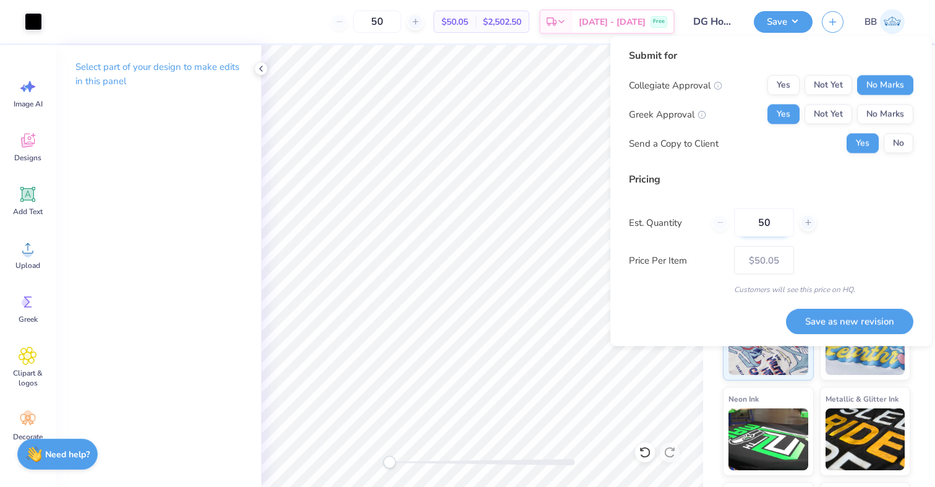
click at [768, 225] on input "50" at bounding box center [764, 222] width 60 height 28
type input "5"
type input "0"
type input "012"
type input "12"
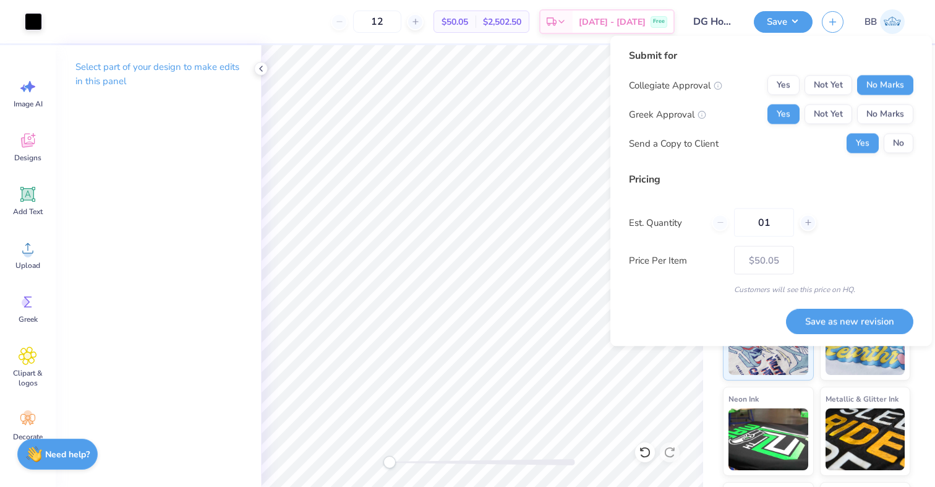
type input "0"
type input "012"
type input "12"
type input "50"
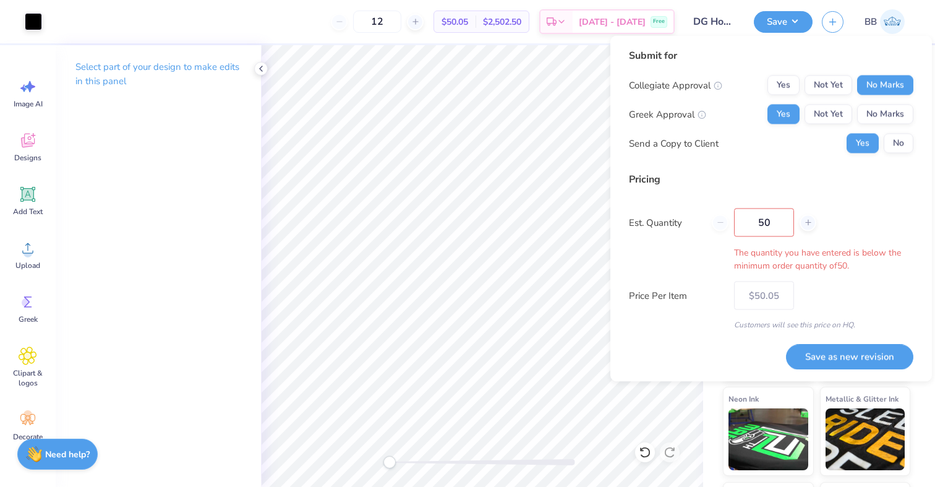
click at [871, 290] on div "Pricing Est. Quantity 50 The quantity you have entered is below the minimum ord…" at bounding box center [771, 251] width 285 height 158
type input "50"
click at [770, 225] on input "50" at bounding box center [764, 222] width 60 height 28
click at [824, 321] on div "Customers will see this price on HQ." at bounding box center [771, 324] width 285 height 11
click at [825, 356] on button "Save as new revision" at bounding box center [849, 356] width 127 height 25
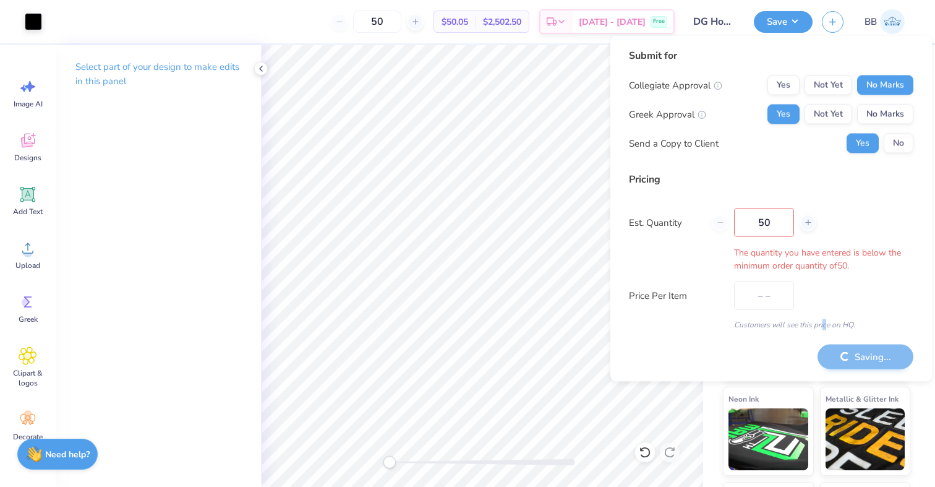
type input "$50.05"
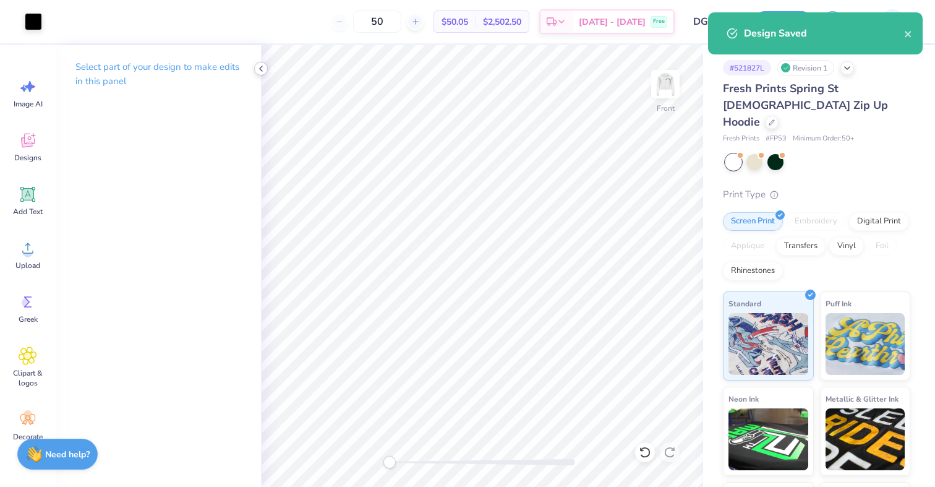
click at [255, 67] on div at bounding box center [261, 69] width 14 height 14
